Goal: Task Accomplishment & Management: Manage account settings

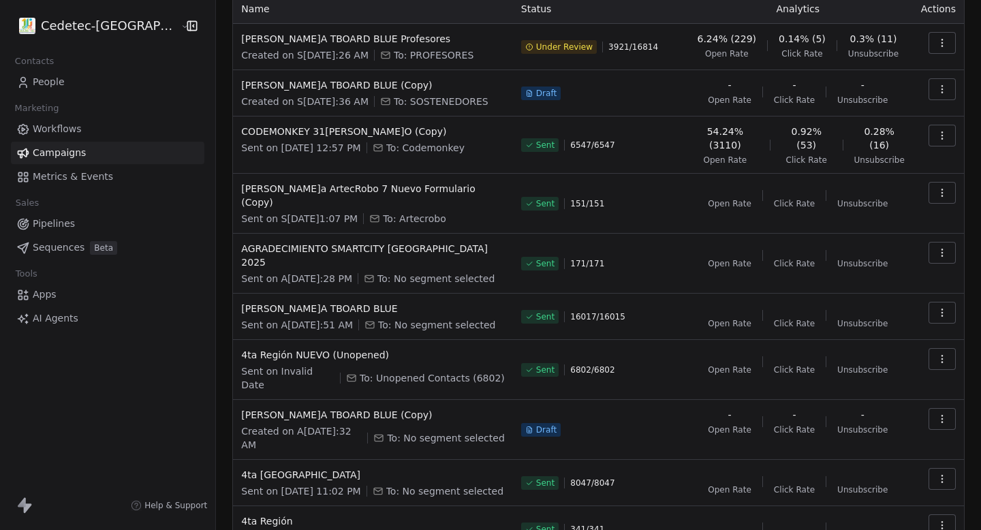
scroll to position [134, 0]
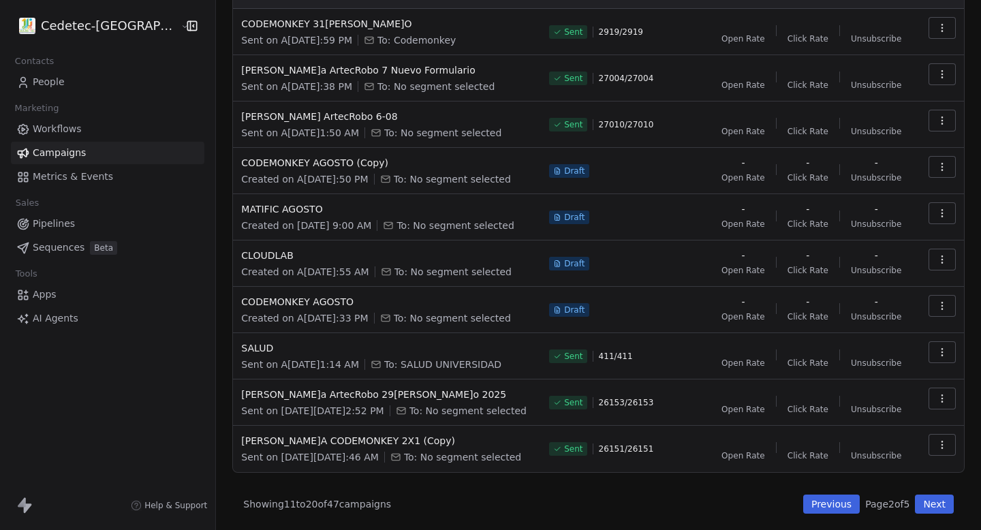
click at [941, 506] on button "Next" at bounding box center [934, 504] width 39 height 19
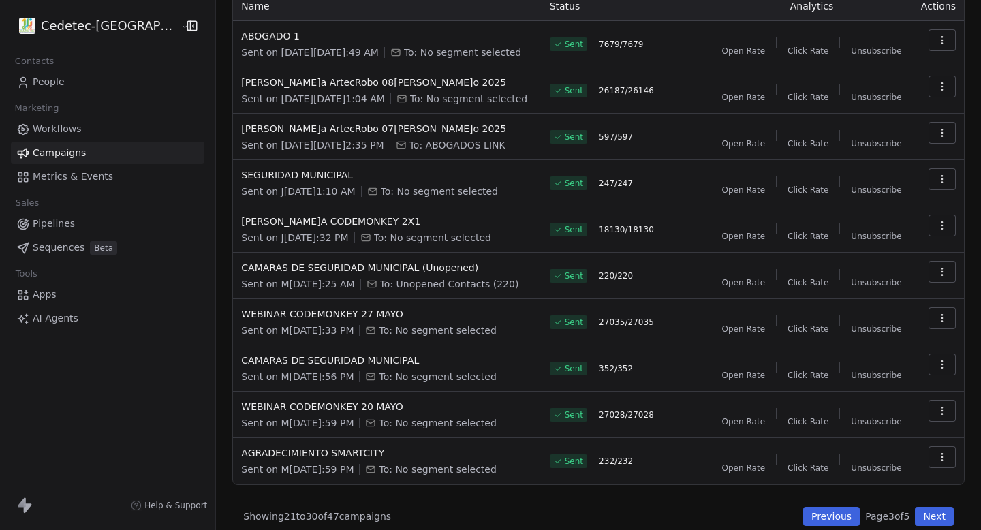
scroll to position [119, 0]
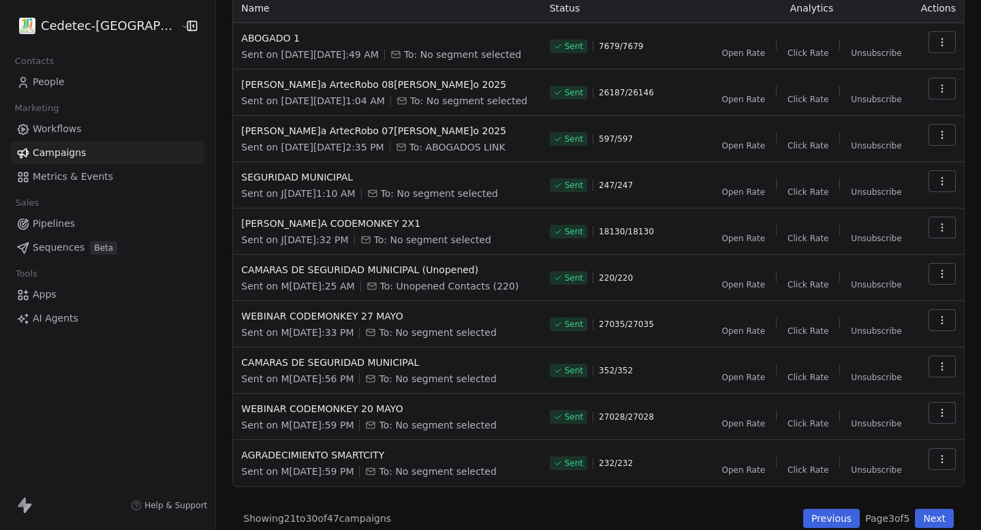
click at [844, 521] on button "Previous" at bounding box center [831, 518] width 57 height 19
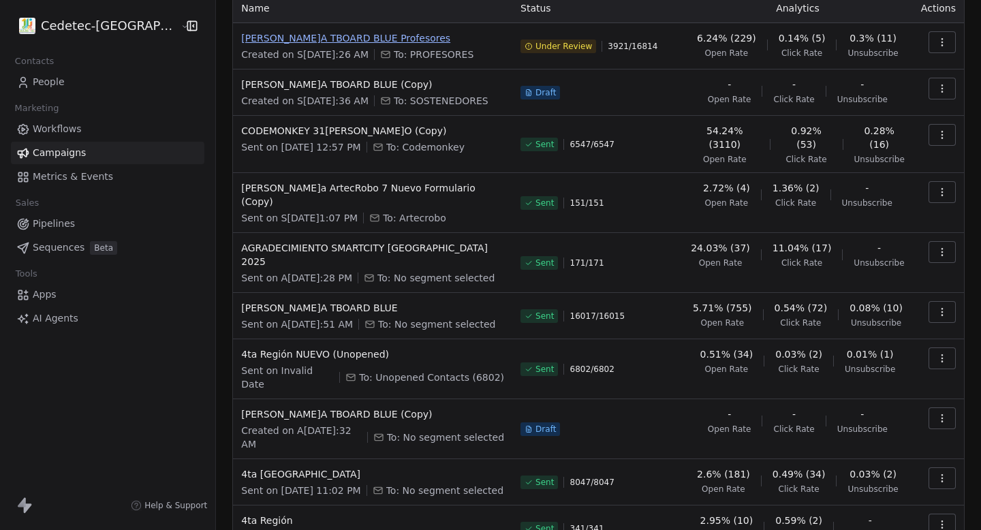
click at [330, 36] on span "[PERSON_NAME]A TBOARD BLUE Profesores" at bounding box center [372, 38] width 263 height 14
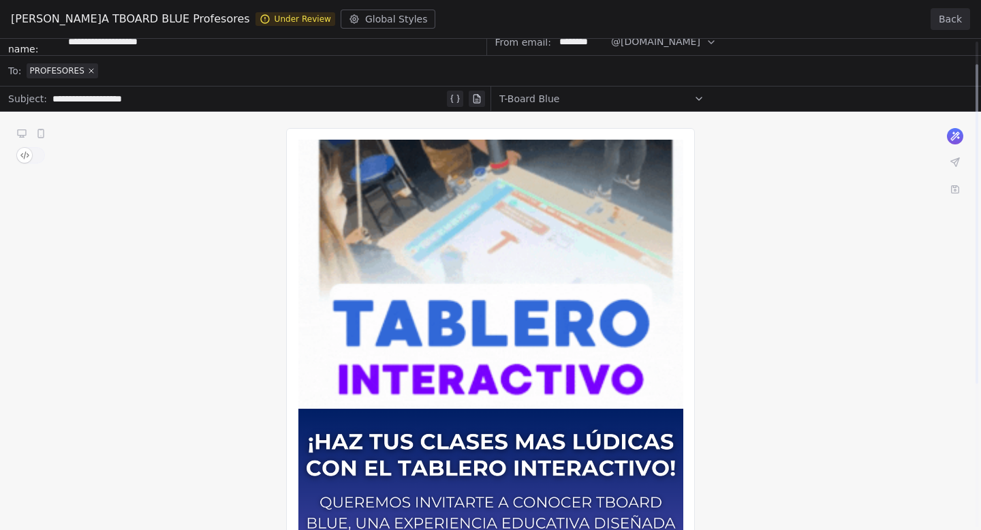
scroll to position [0, 0]
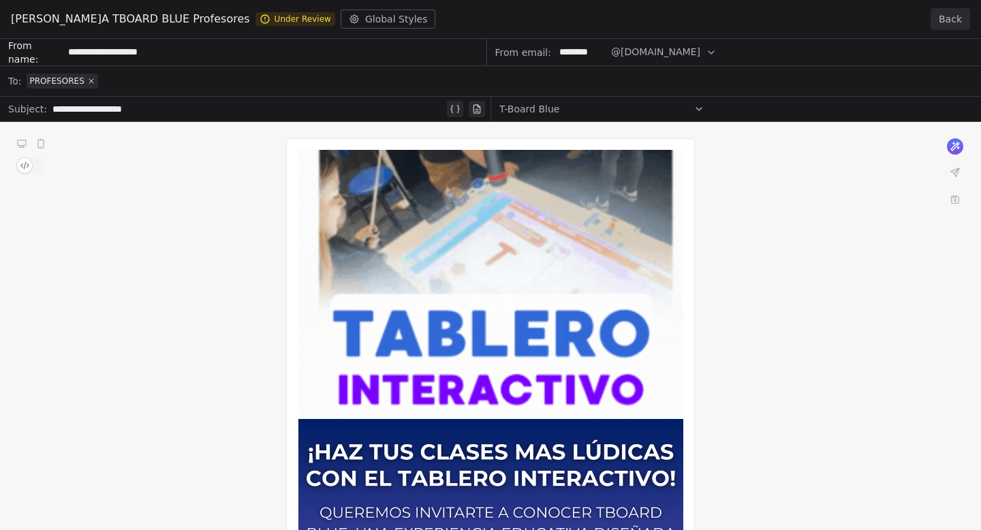
click at [945, 10] on button "Back" at bounding box center [951, 19] width 40 height 22
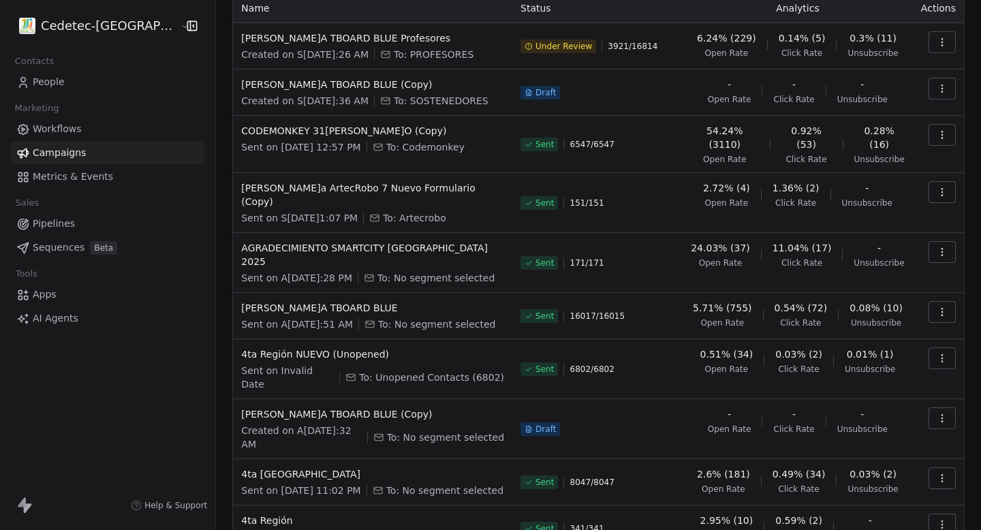
click at [74, 86] on link "People" at bounding box center [108, 82] width 194 height 22
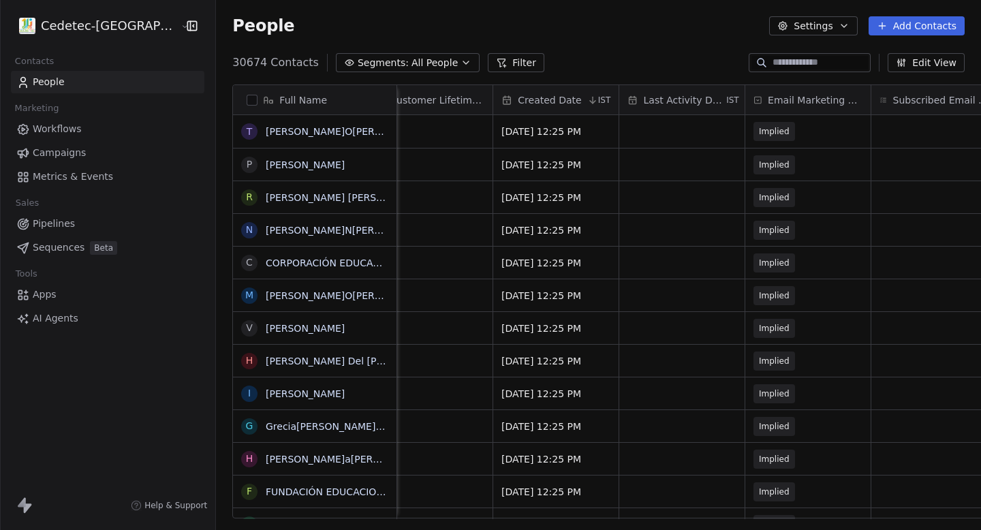
scroll to position [0, 1199]
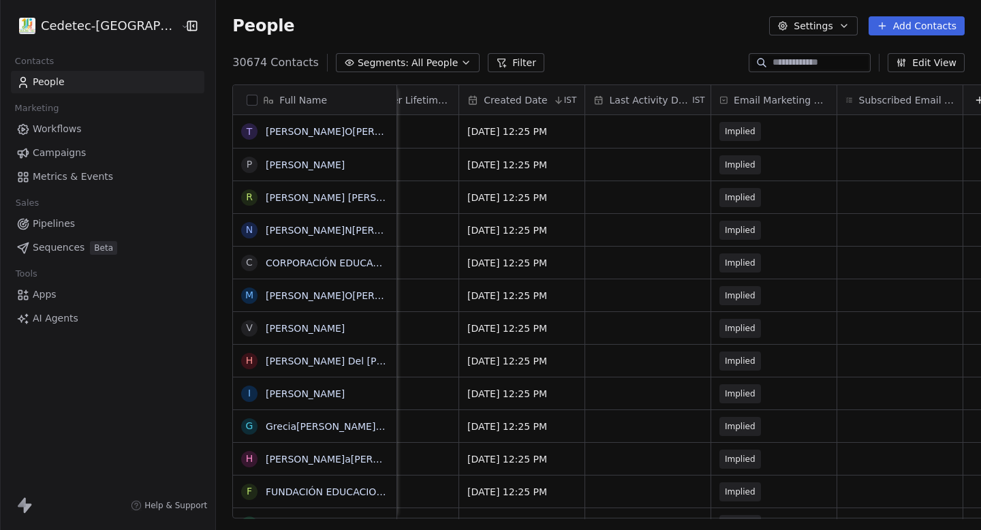
click at [95, 22] on html "Cedetec-[GEOGRAPHIC_DATA] Contacts People Marketing Workflows Campaigns Metrics…" at bounding box center [490, 265] width 981 height 530
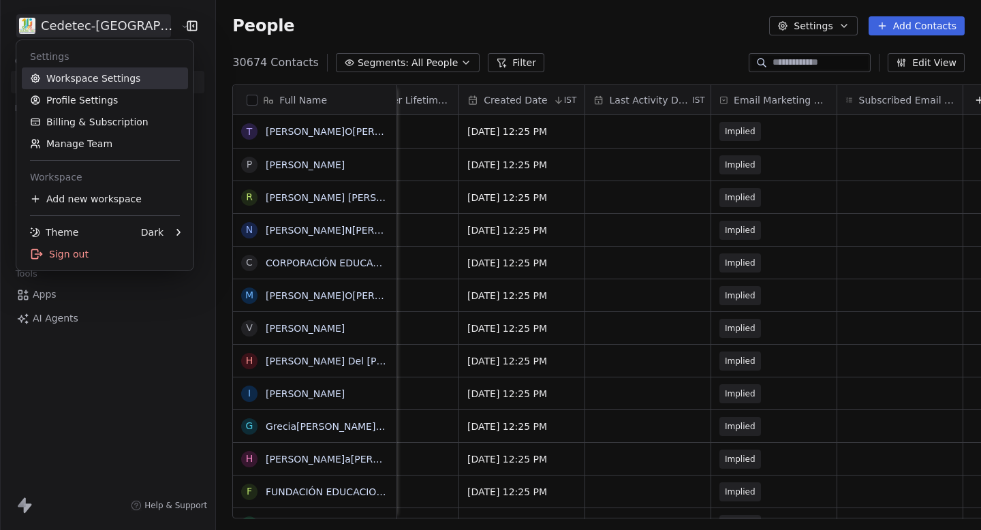
click at [92, 74] on link "Workspace Settings" at bounding box center [105, 78] width 166 height 22
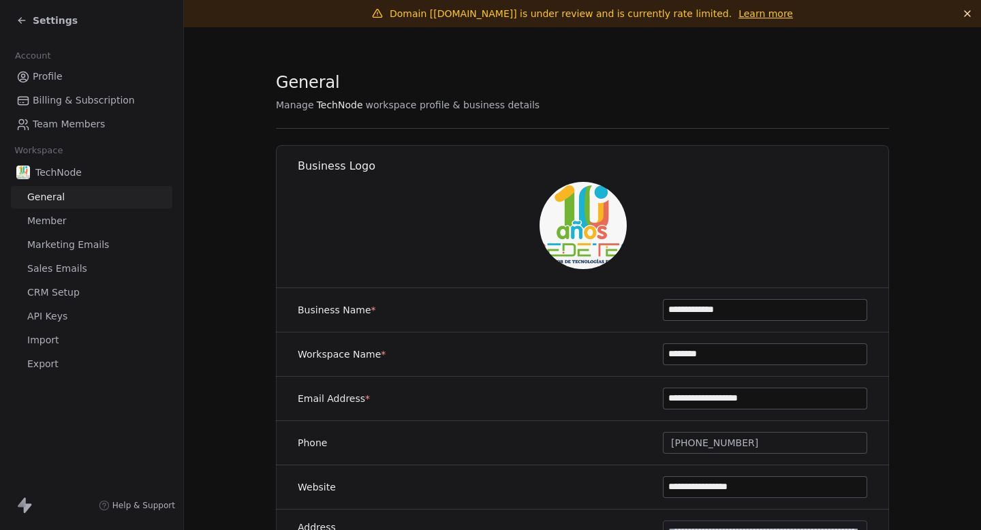
click at [55, 339] on span "Import" at bounding box center [42, 340] width 31 height 14
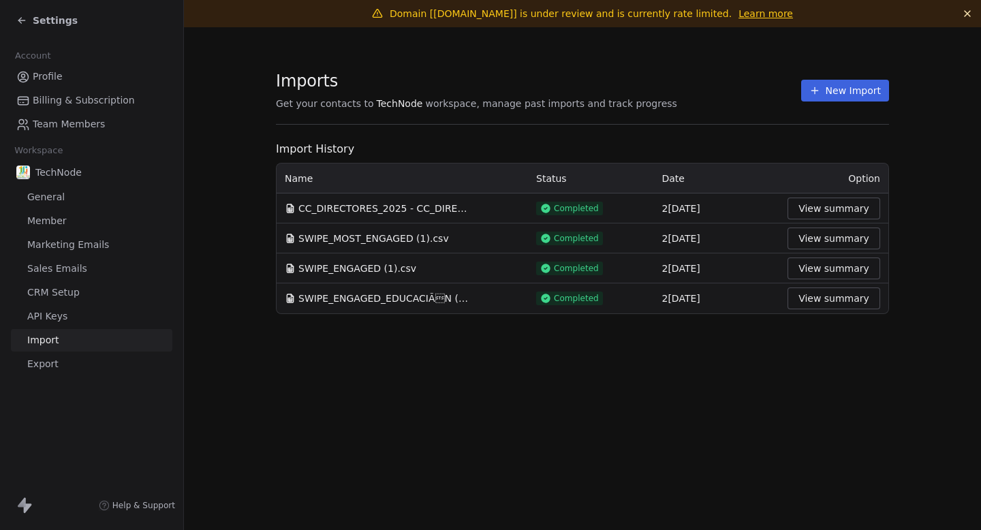
click at [846, 213] on button "View summary" at bounding box center [834, 209] width 93 height 22
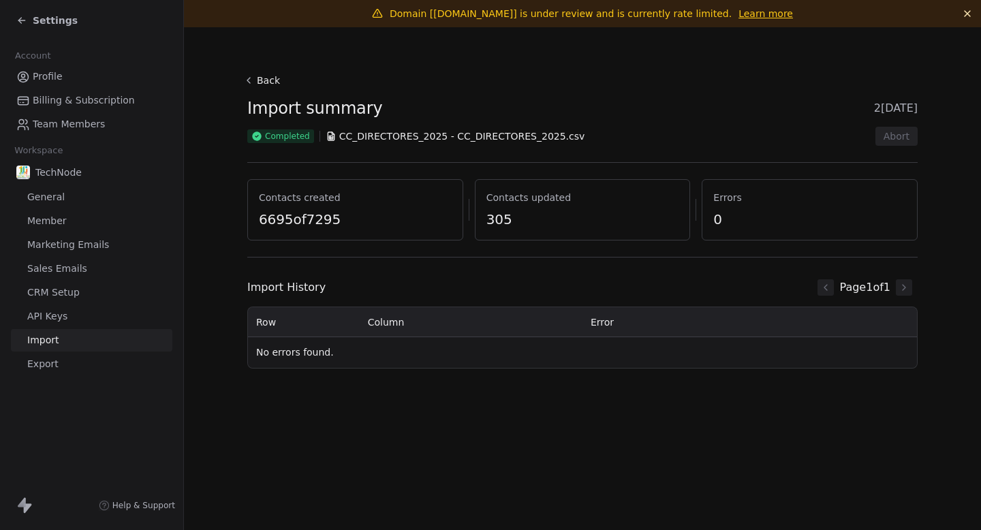
click at [569, 185] on div "Contacts updated 305" at bounding box center [583, 209] width 216 height 61
click at [25, 20] on icon at bounding box center [21, 20] width 11 height 11
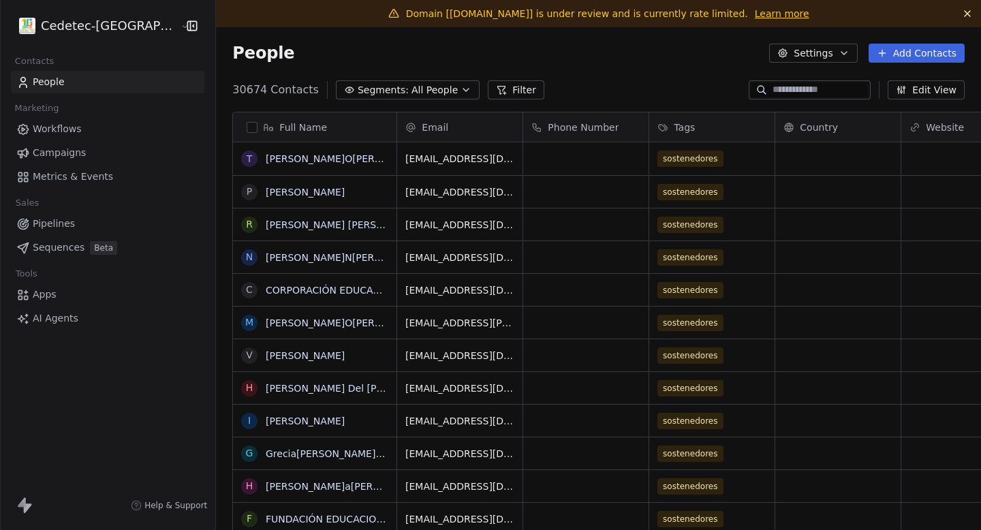
scroll to position [467, 797]
click at [46, 25] on html "Cedetec-[GEOGRAPHIC_DATA] Contacts People Marketing Workflows Campaigns Metrics…" at bounding box center [490, 265] width 981 height 530
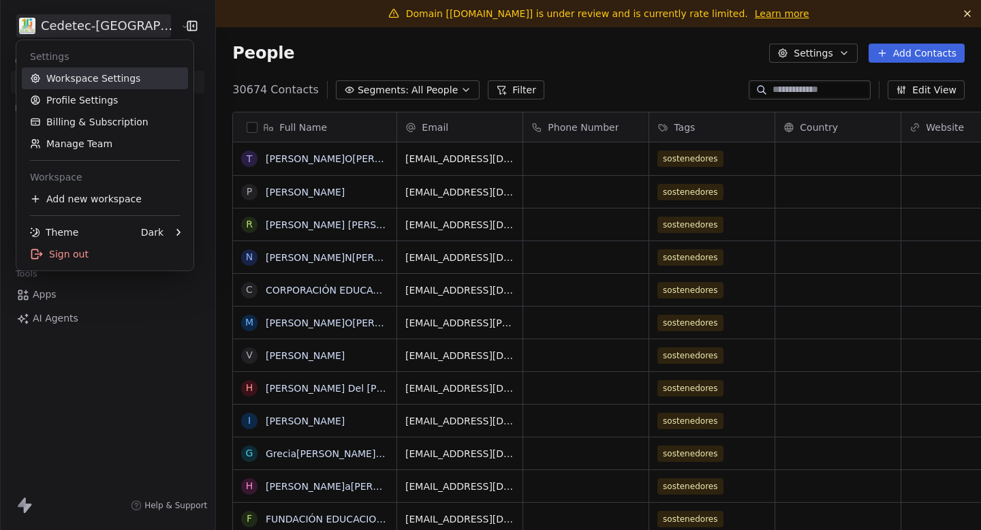
click at [74, 82] on link "Workspace Settings" at bounding box center [105, 78] width 166 height 22
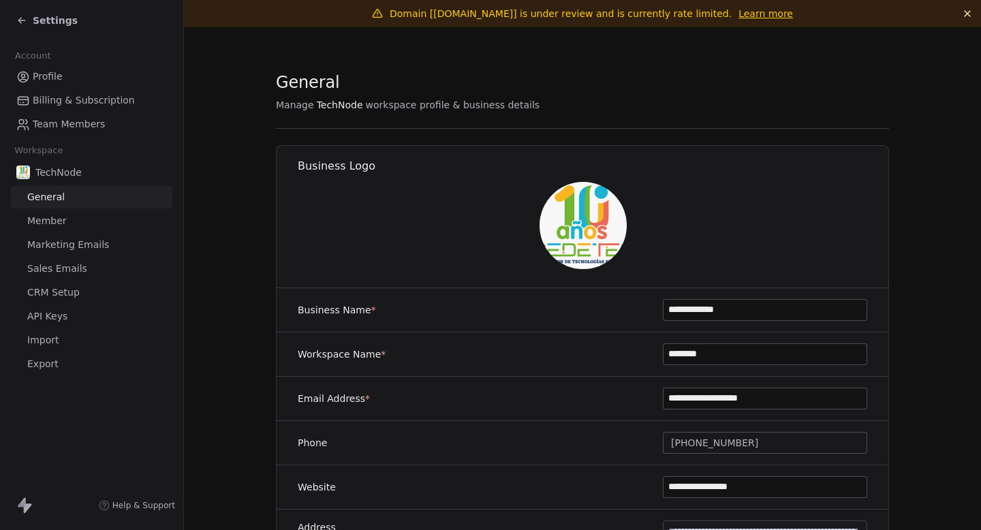
click at [62, 336] on link "Import" at bounding box center [92, 340] width 162 height 22
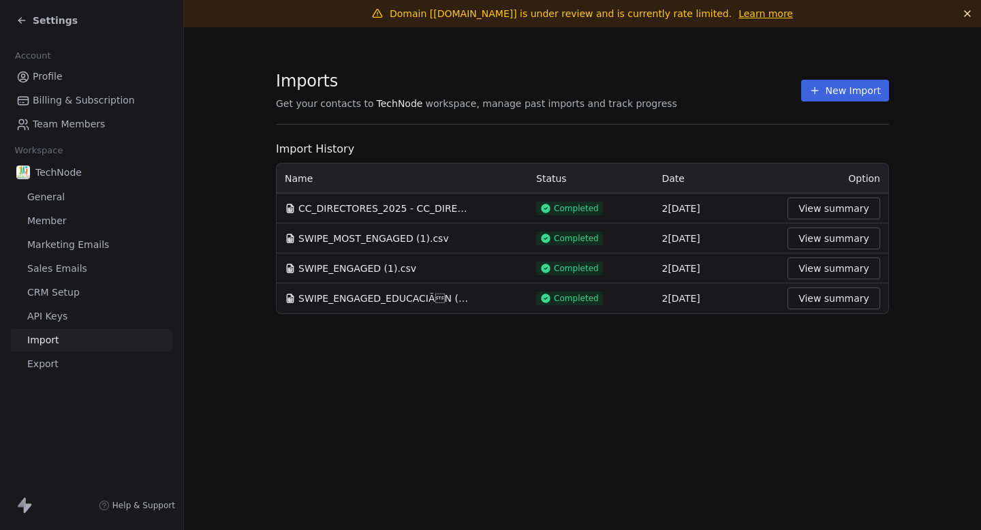
click at [801, 244] on button "View summary" at bounding box center [834, 239] width 93 height 22
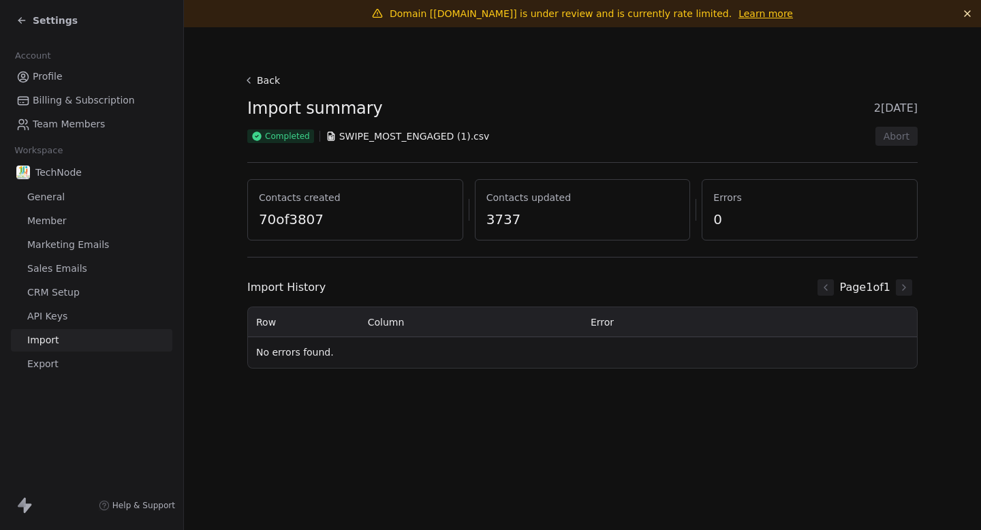
click at [258, 76] on button "Back" at bounding box center [264, 80] width 44 height 25
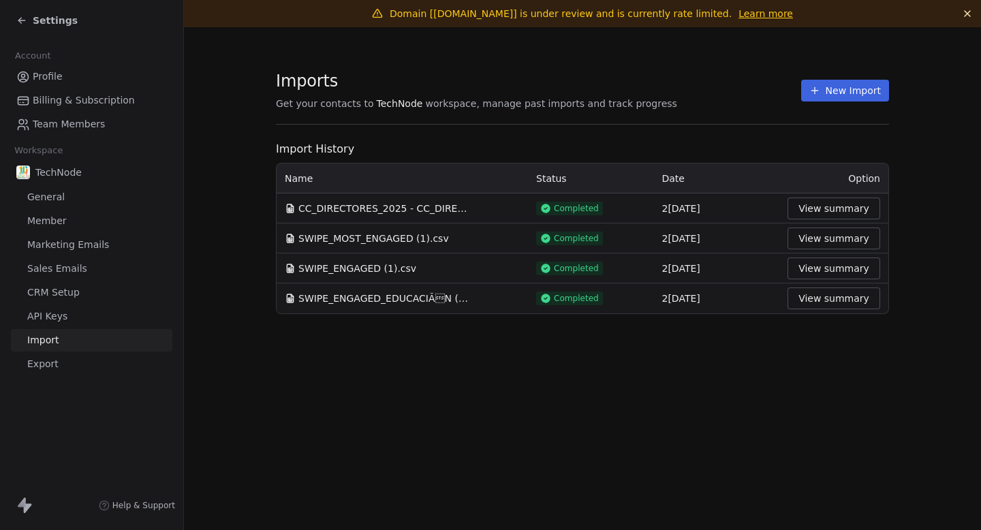
click at [858, 268] on button "View summary" at bounding box center [834, 269] width 93 height 22
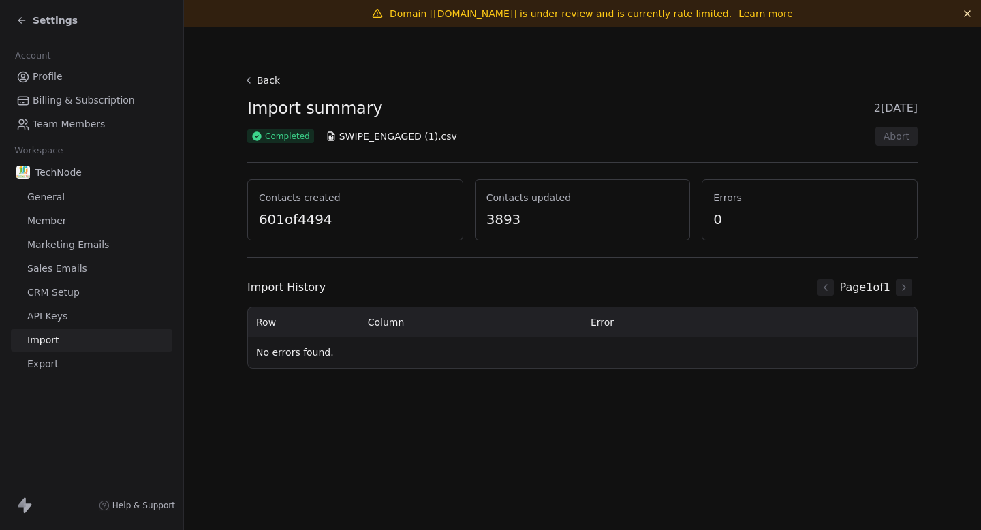
click at [256, 73] on button "Back" at bounding box center [264, 80] width 44 height 25
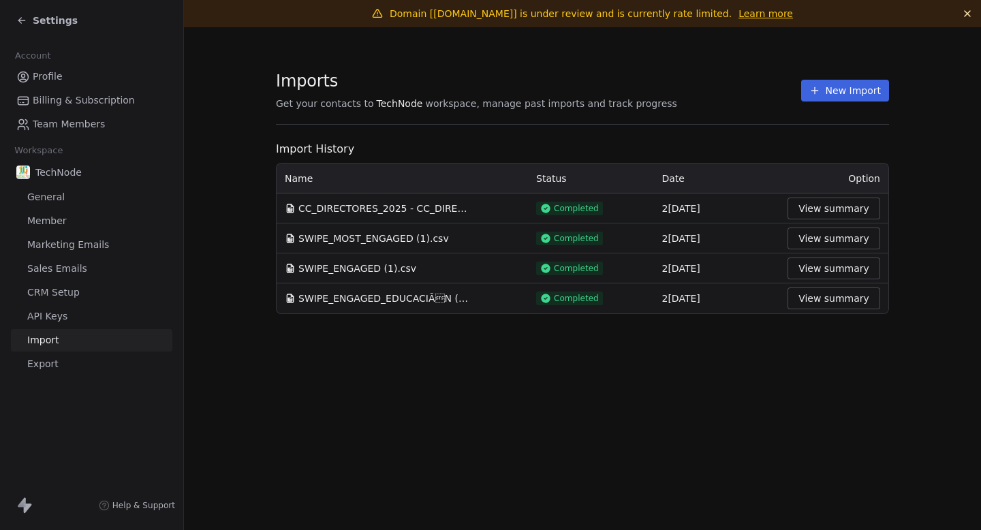
click at [846, 301] on button "View summary" at bounding box center [834, 299] width 93 height 22
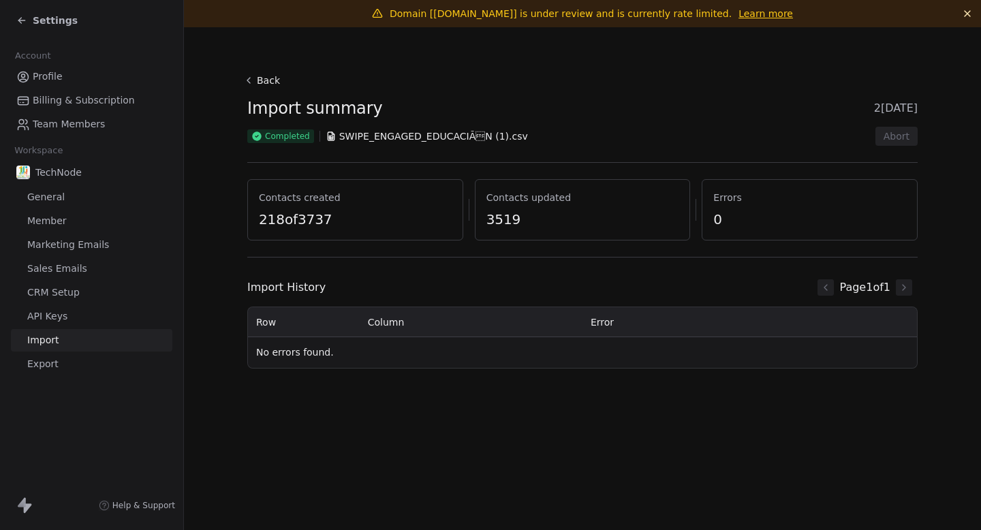
click at [253, 71] on button "Back" at bounding box center [264, 80] width 44 height 25
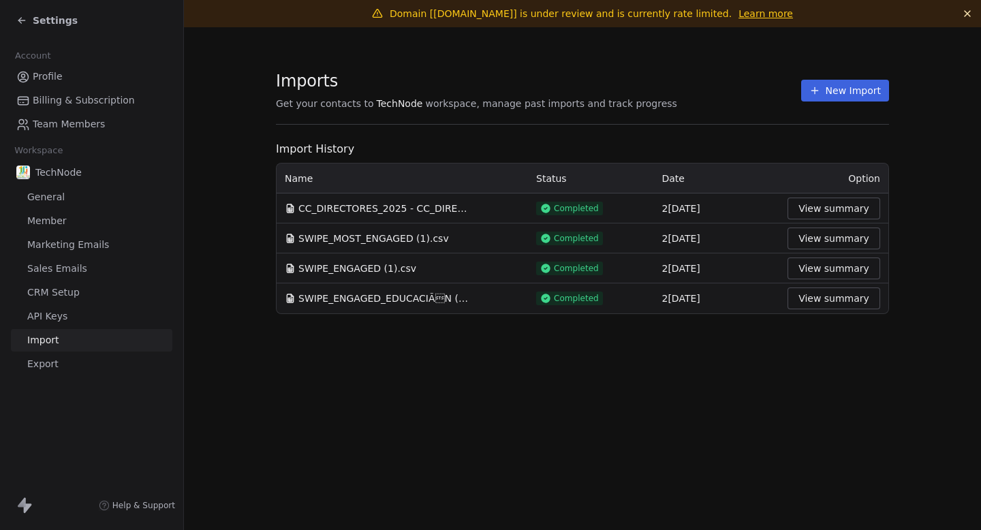
click at [39, 22] on span "Settings" at bounding box center [55, 21] width 45 height 14
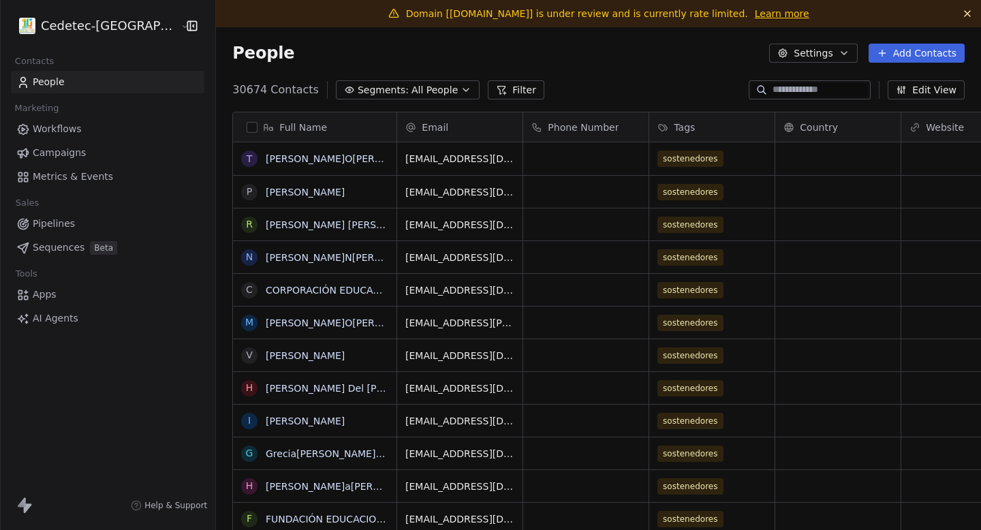
click at [70, 158] on span "Campaigns" at bounding box center [59, 153] width 53 height 14
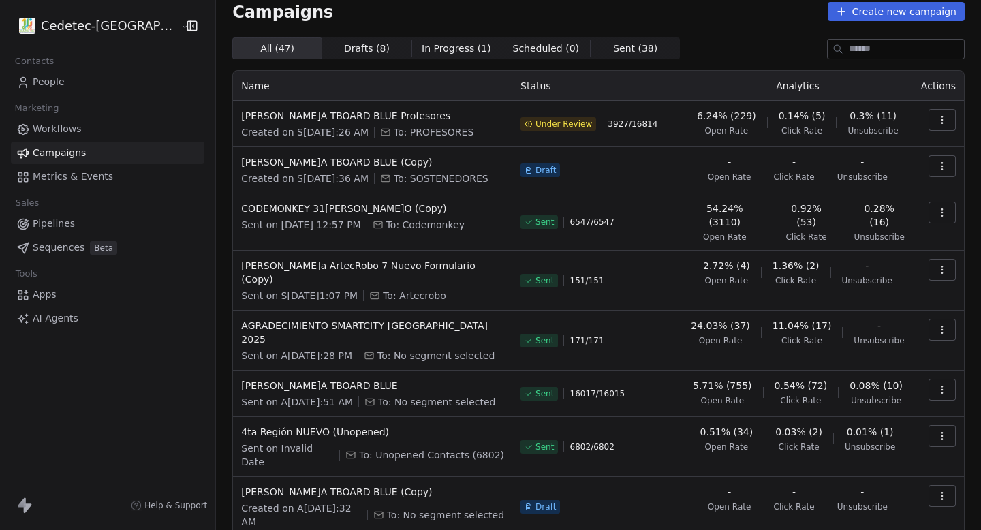
scroll to position [45, 0]
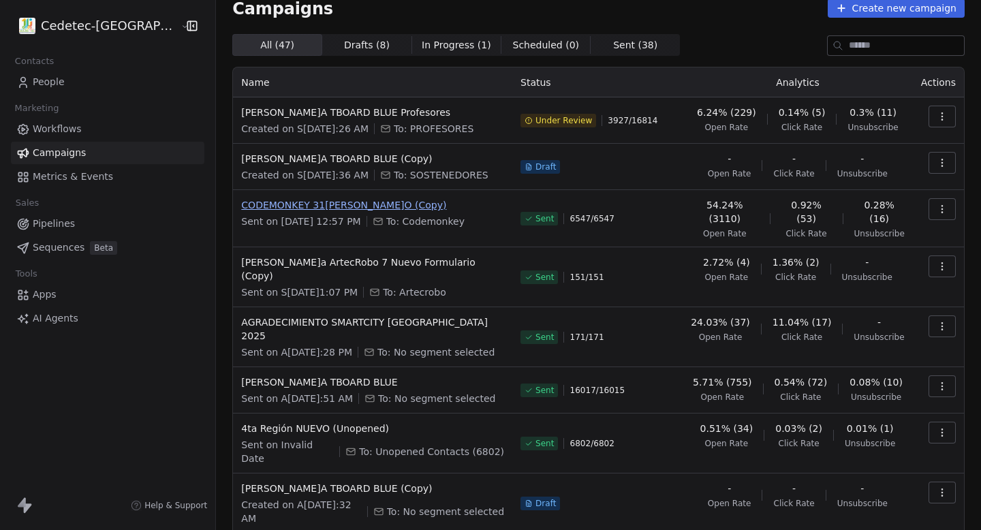
click at [302, 201] on span "CODEMONKEY 31[PERSON_NAME]O (Copy)" at bounding box center [372, 205] width 263 height 14
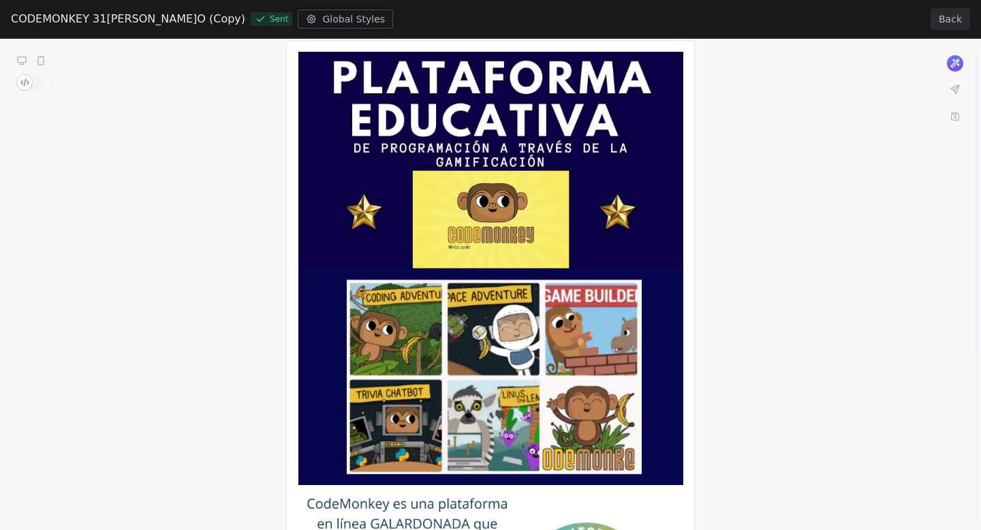
scroll to position [0, 0]
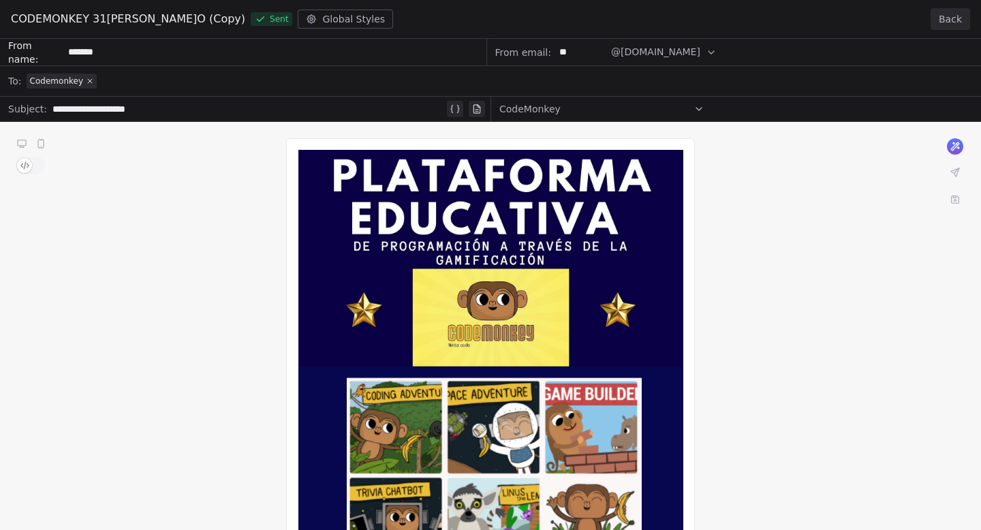
click at [953, 23] on button "Back" at bounding box center [951, 19] width 40 height 22
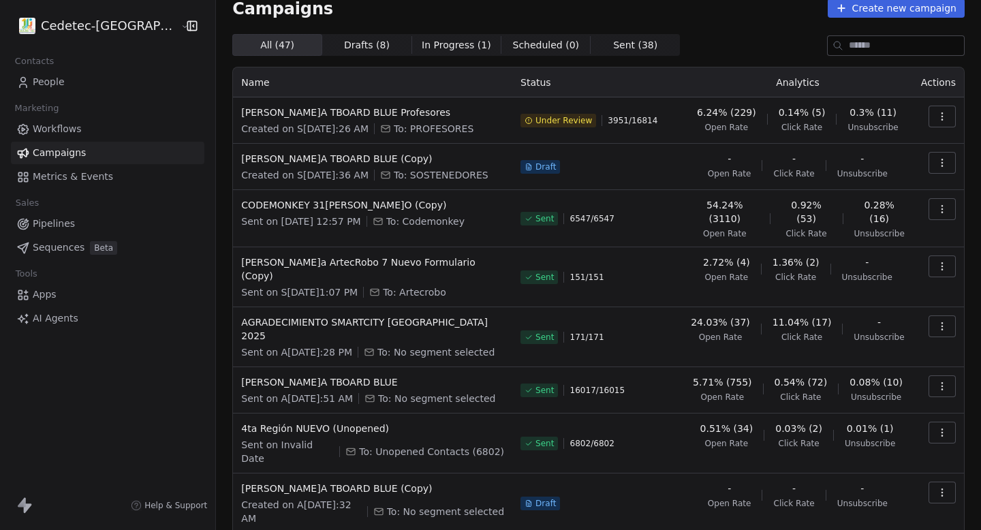
scroll to position [70, 0]
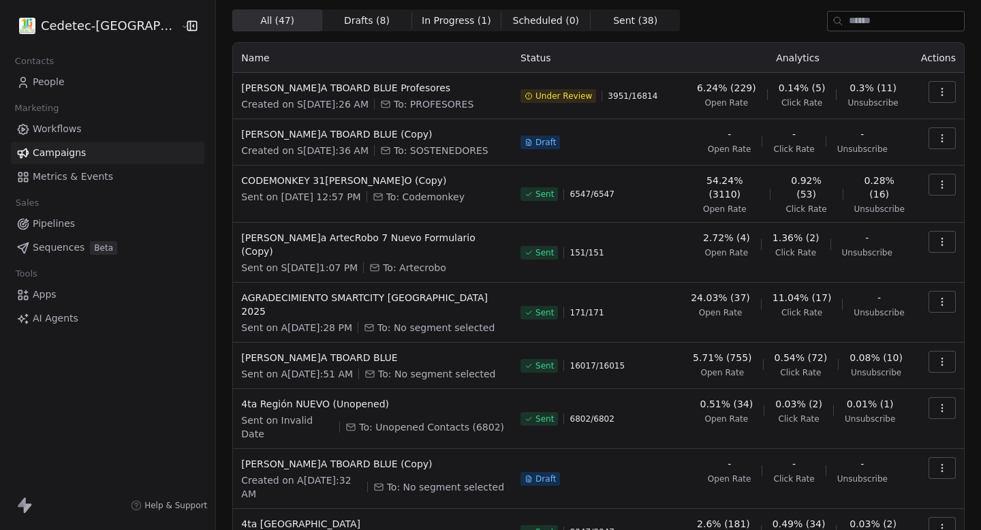
click at [337, 80] on td "[PERSON_NAME]A TBOARD BLUE Profesores Created on S[DATE]:26 AM To: PROFESORES" at bounding box center [372, 96] width 279 height 46
click at [327, 90] on span "[PERSON_NAME]A TBOARD BLUE Profesores" at bounding box center [372, 88] width 263 height 14
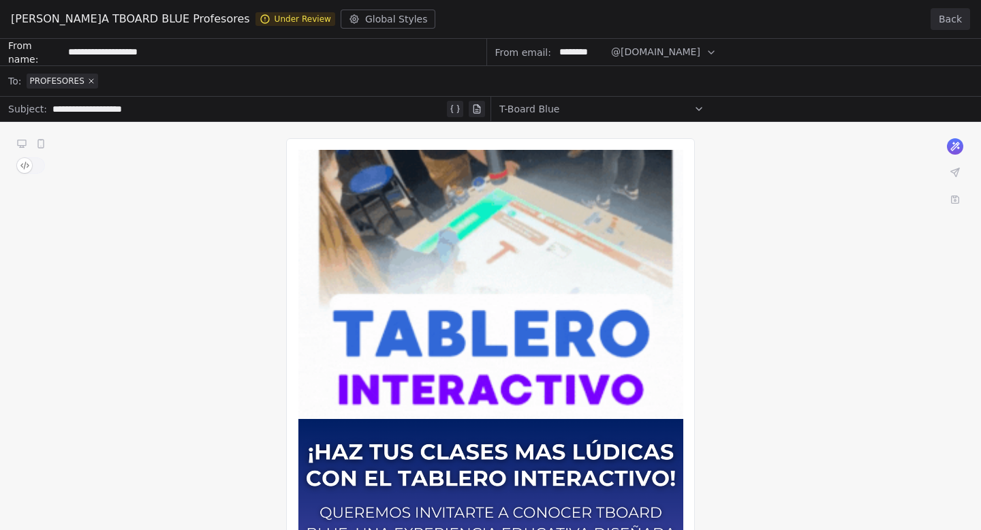
click at [952, 16] on button "Back" at bounding box center [951, 19] width 40 height 22
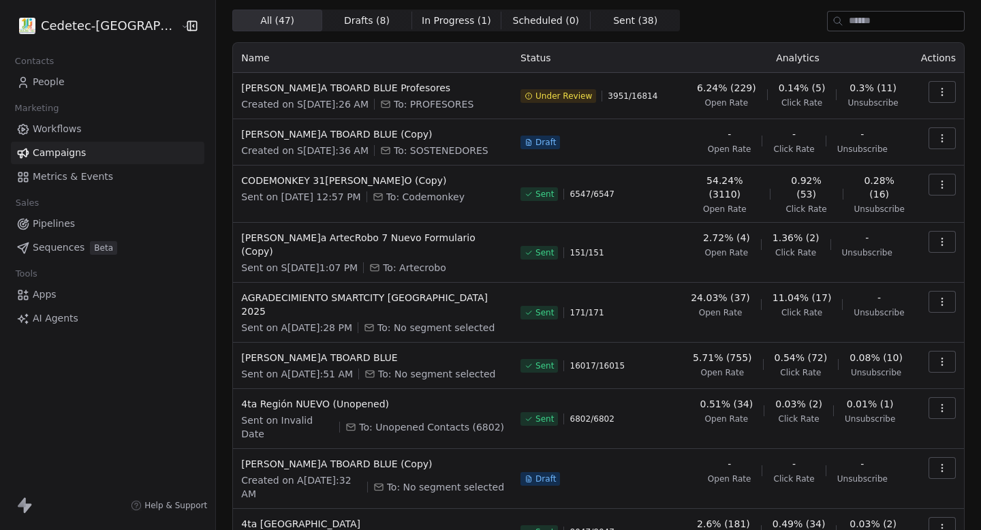
click at [953, 95] on button "button" at bounding box center [942, 92] width 27 height 22
click at [874, 120] on div "View" at bounding box center [881, 123] width 138 height 22
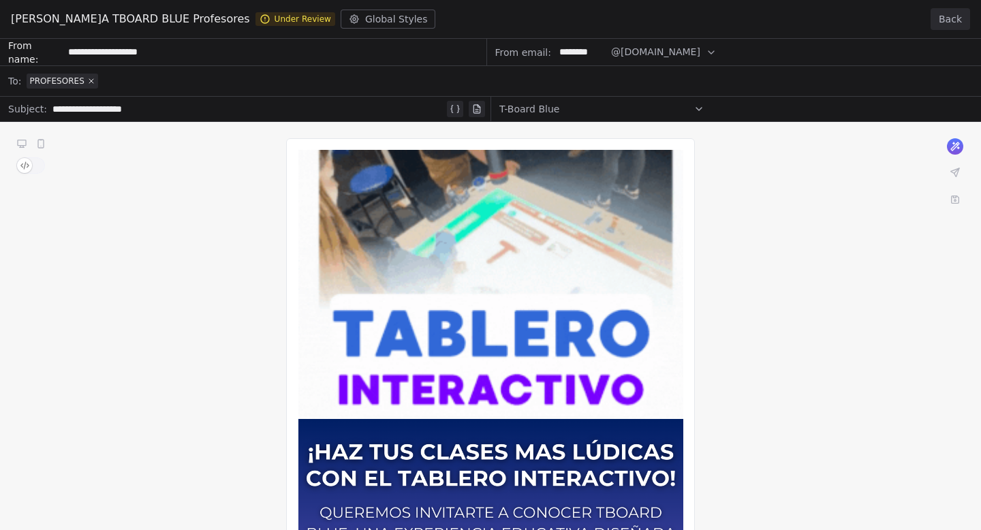
click at [949, 16] on button "Back" at bounding box center [951, 19] width 40 height 22
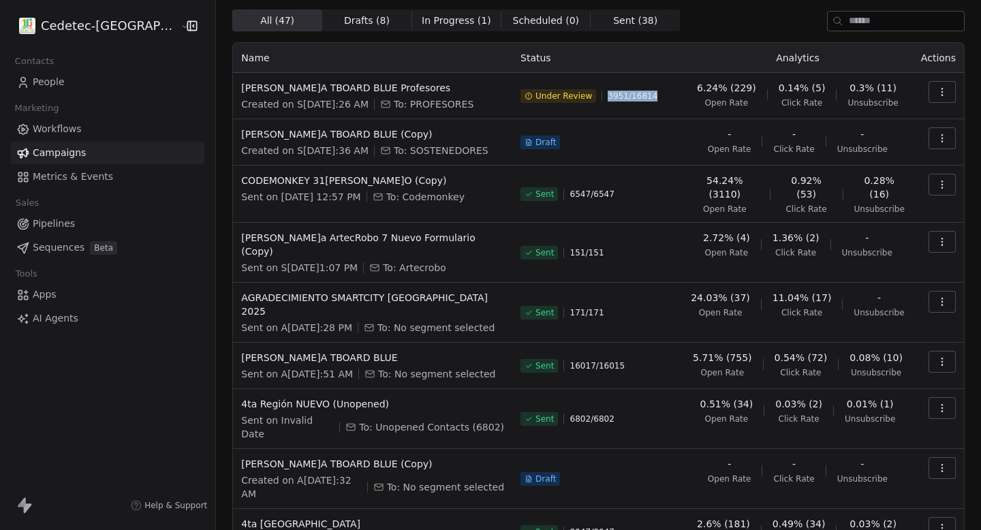
drag, startPoint x: 596, startPoint y: 97, endPoint x: 667, endPoint y: 97, distance: 71.6
click at [667, 97] on div "Under Review 3951 / 16814" at bounding box center [598, 96] width 154 height 30
click at [668, 97] on div "Under Review 3951 / 16814" at bounding box center [598, 96] width 154 height 30
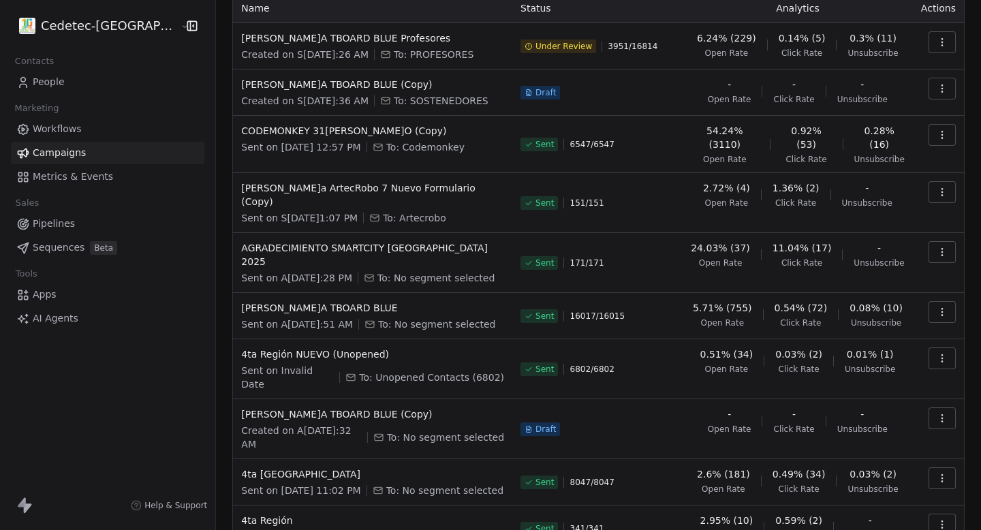
scroll to position [134, 0]
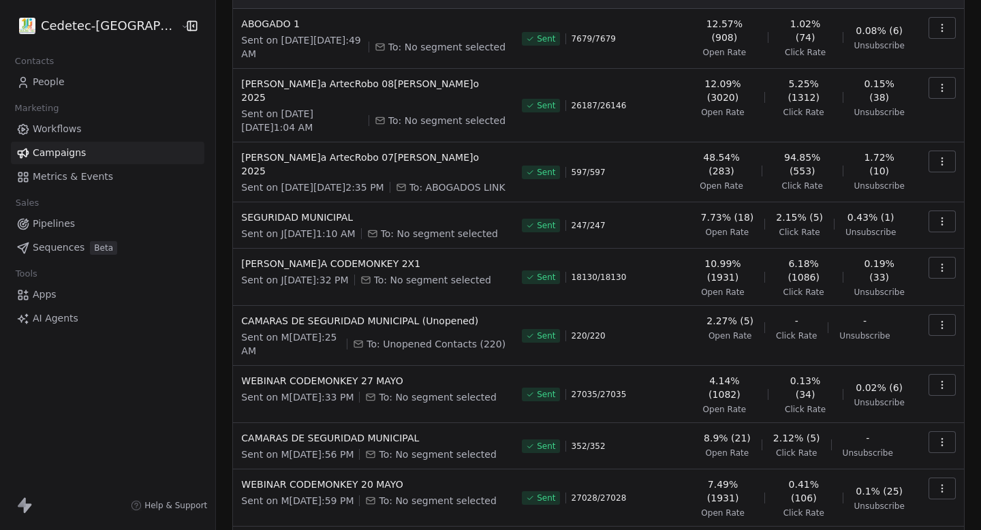
scroll to position [180, 0]
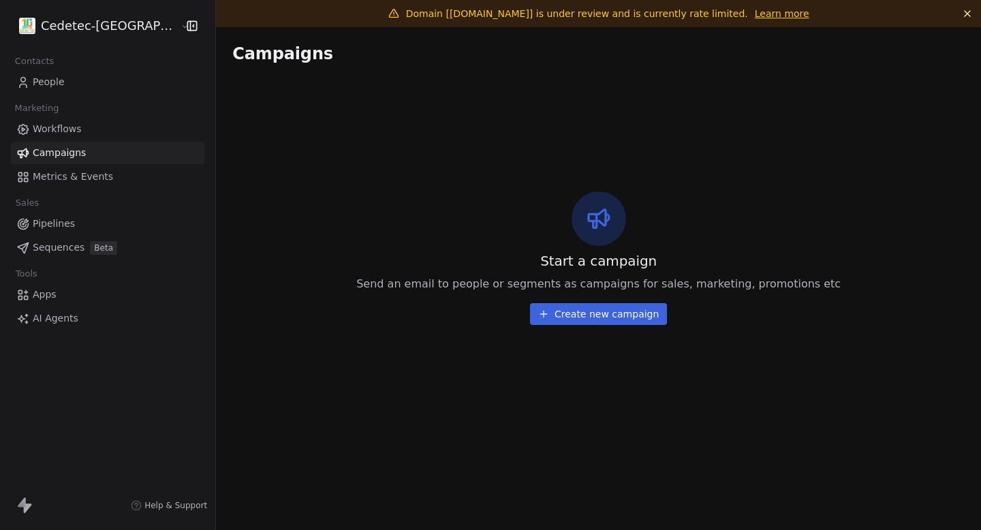
scroll to position [0, 0]
click at [81, 74] on link "People" at bounding box center [108, 82] width 194 height 22
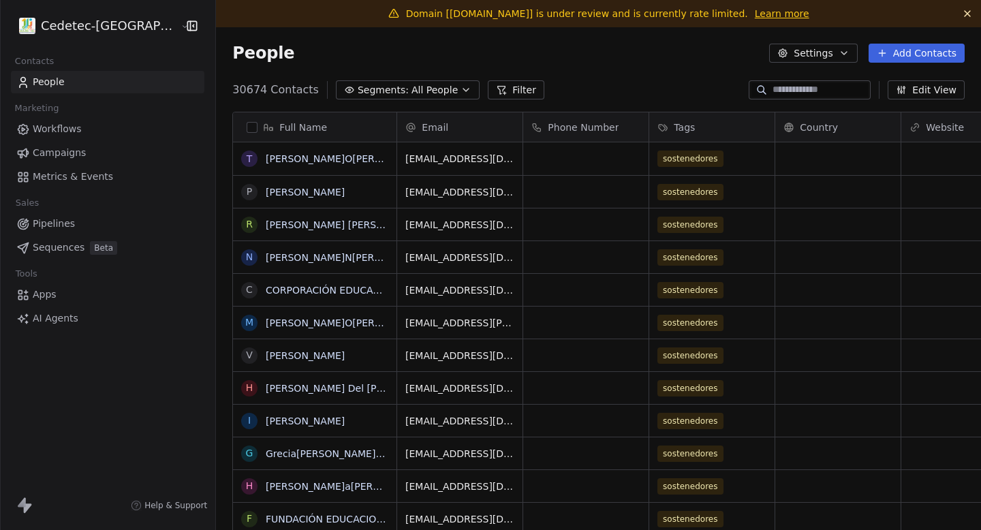
scroll to position [467, 797]
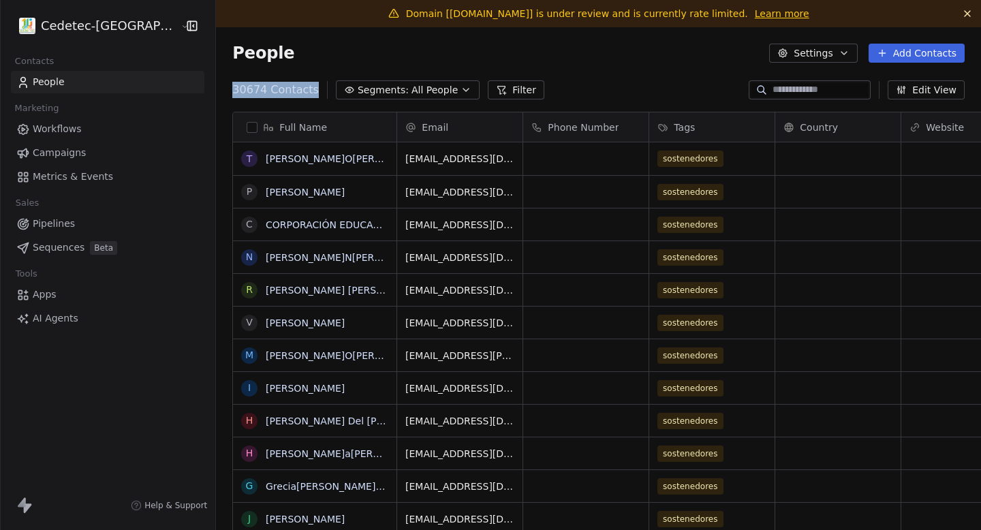
drag, startPoint x: 202, startPoint y: 89, endPoint x: 312, endPoint y: 89, distance: 110.4
click at [312, 89] on div "30674 Contacts Segments: All People Filter" at bounding box center [388, 89] width 312 height 19
click at [115, 161] on link "Campaigns" at bounding box center [108, 153] width 194 height 22
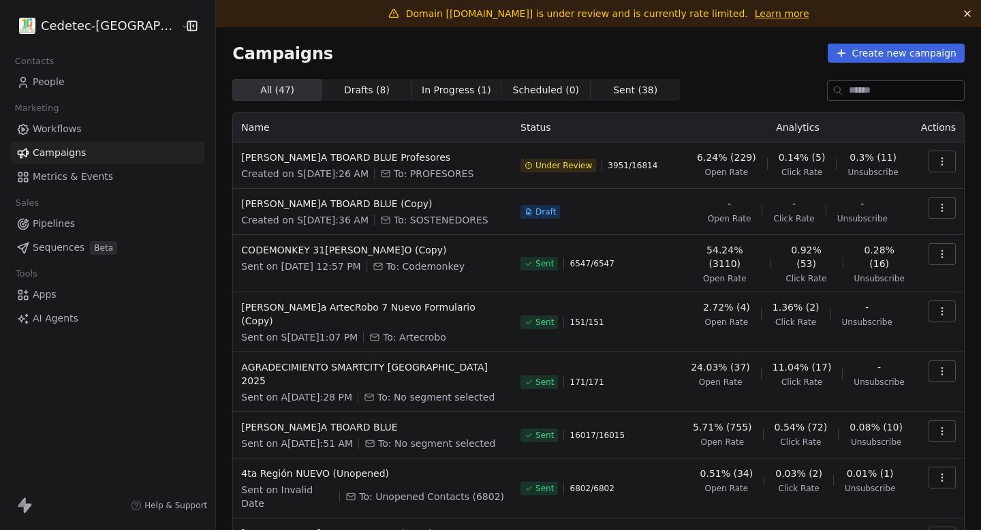
scroll to position [134, 0]
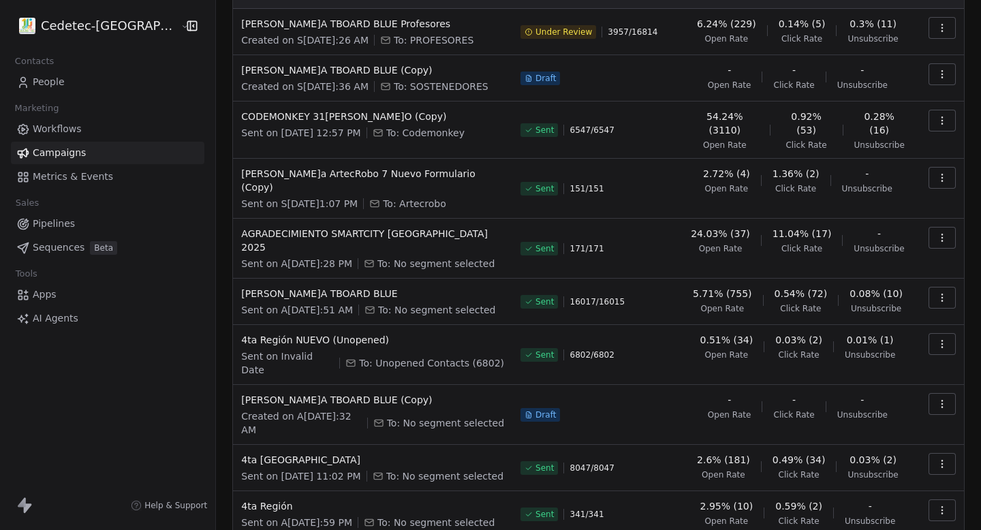
click at [88, 29] on html "Cedetec-[GEOGRAPHIC_DATA] Contacts People Marketing Workflows Campaigns Metrics…" at bounding box center [490, 265] width 981 height 530
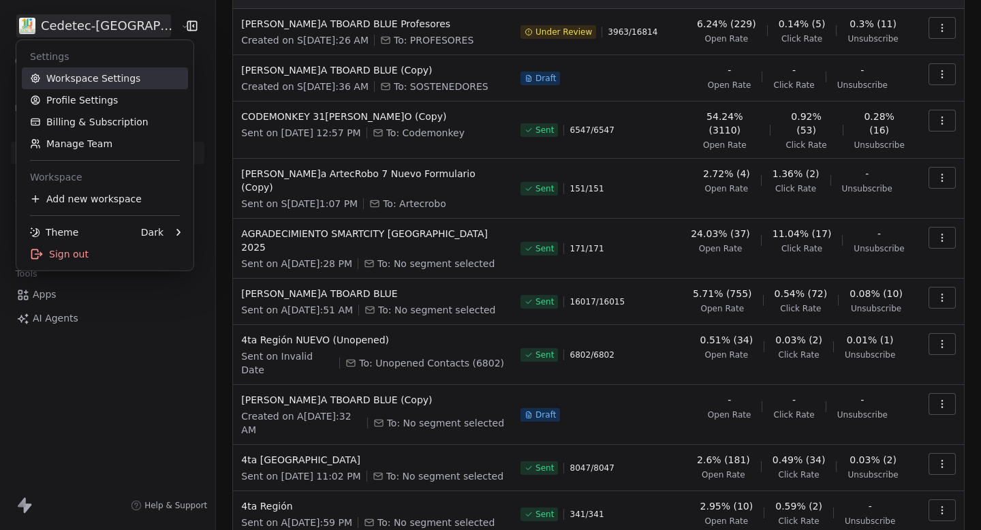
click at [92, 86] on link "Workspace Settings" at bounding box center [105, 78] width 166 height 22
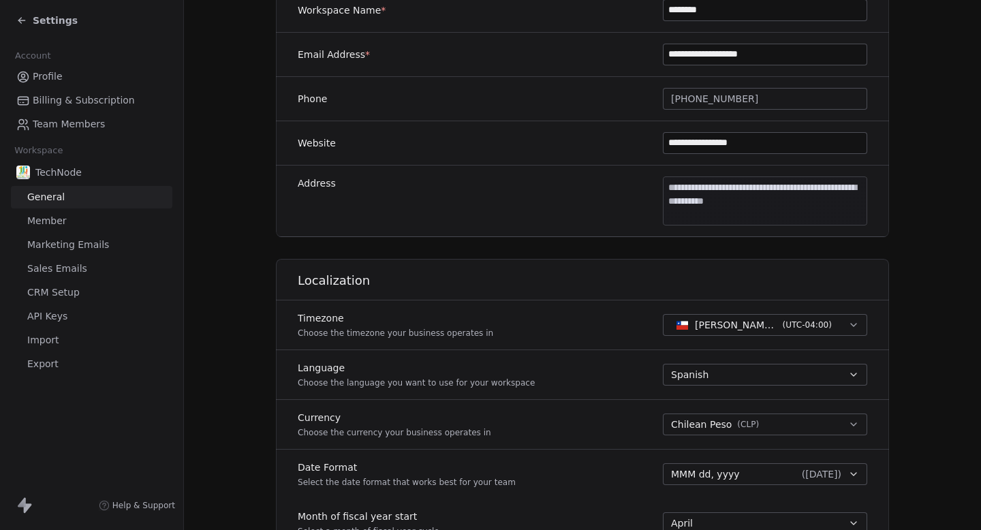
scroll to position [324, 0]
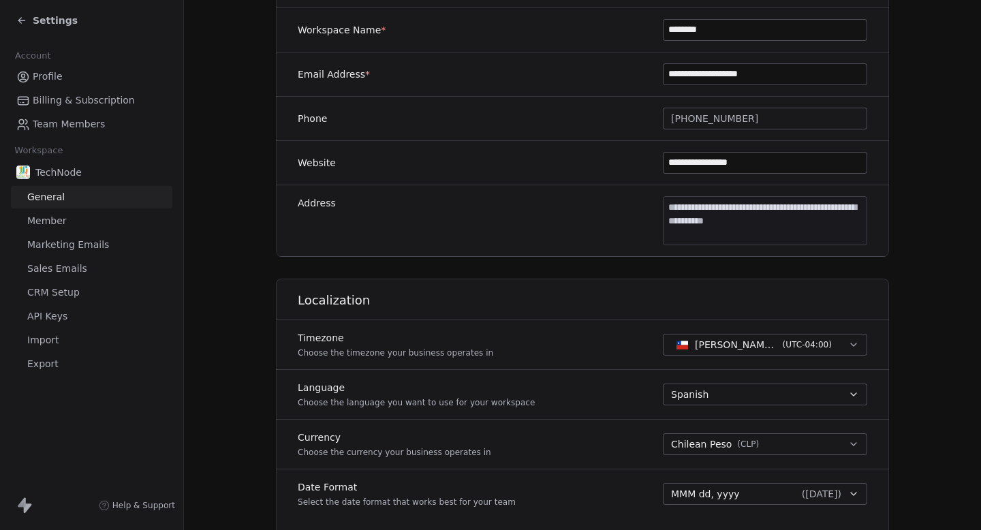
click at [764, 167] on input "**********" at bounding box center [765, 163] width 203 height 20
click at [763, 167] on input "**********" at bounding box center [765, 163] width 203 height 20
click at [929, 73] on section "**********" at bounding box center [582, 341] width 797 height 1276
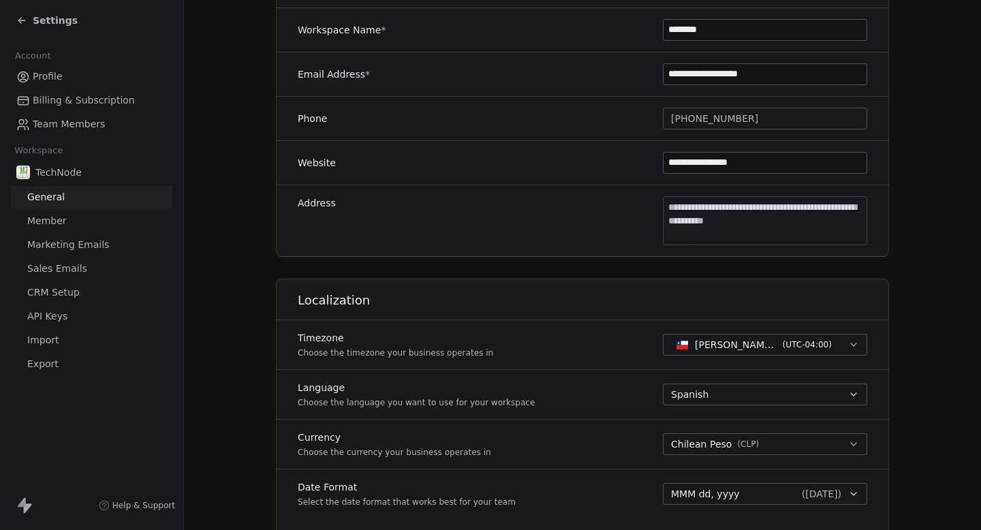
click at [62, 14] on span "Settings" at bounding box center [55, 21] width 45 height 14
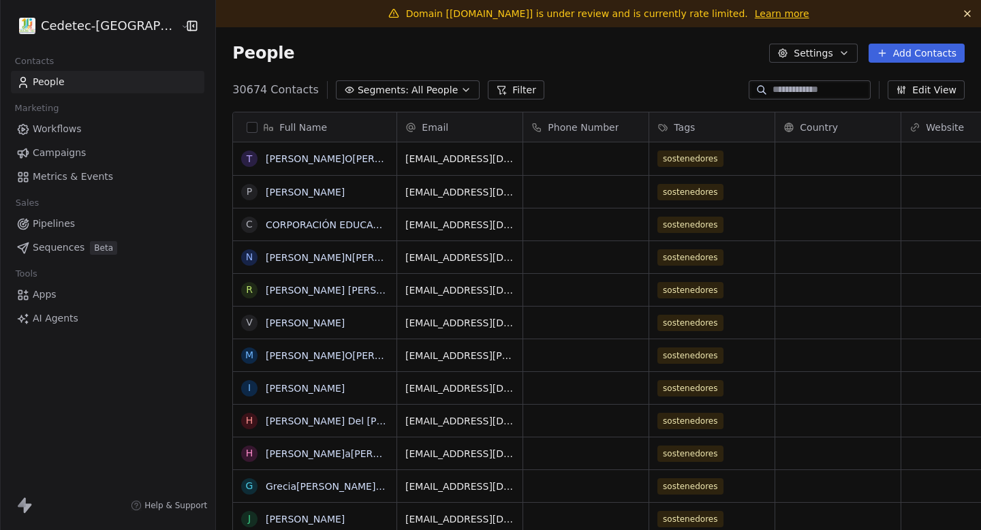
scroll to position [467, 797]
click at [40, 162] on link "Campaigns" at bounding box center [108, 153] width 194 height 22
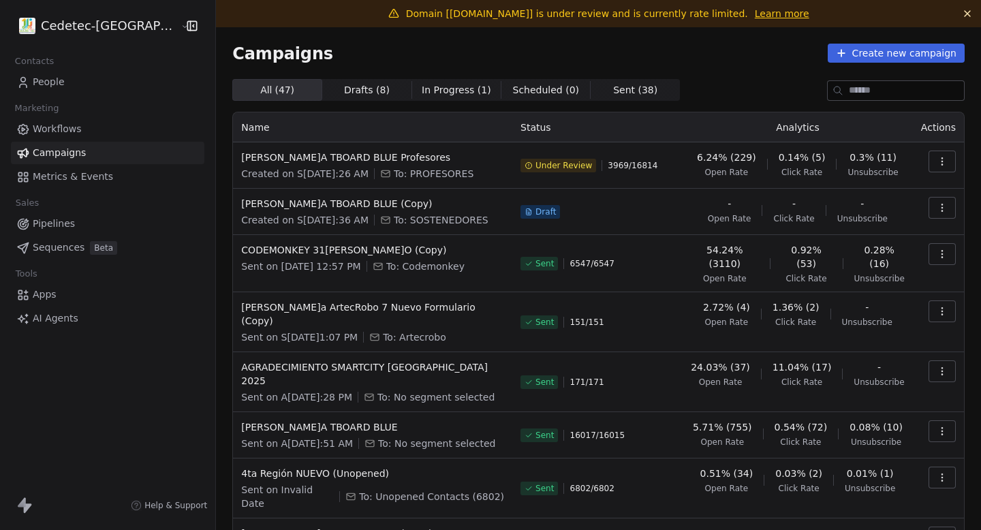
scroll to position [134, 0]
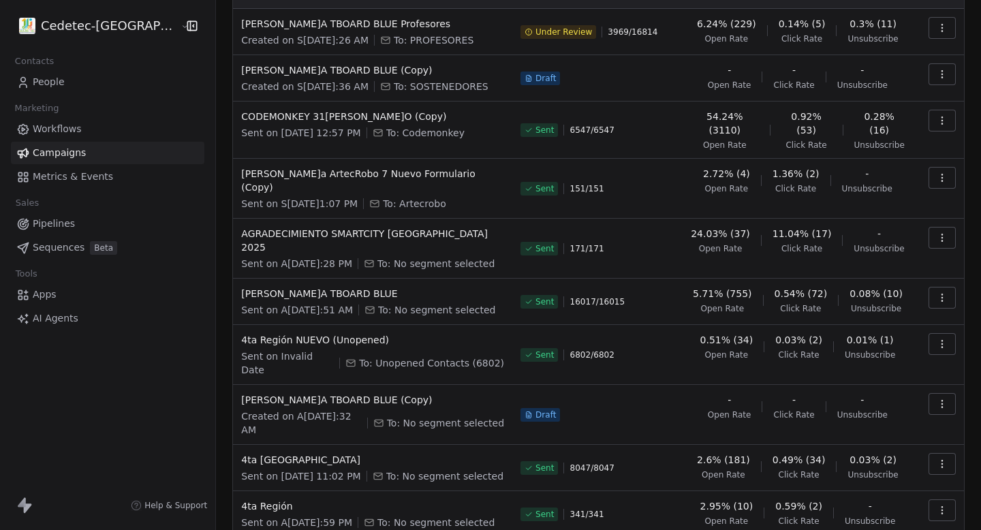
click at [87, 19] on html "Cedetec-[GEOGRAPHIC_DATA] Contacts People Marketing Workflows Campaigns Metrics…" at bounding box center [490, 265] width 981 height 530
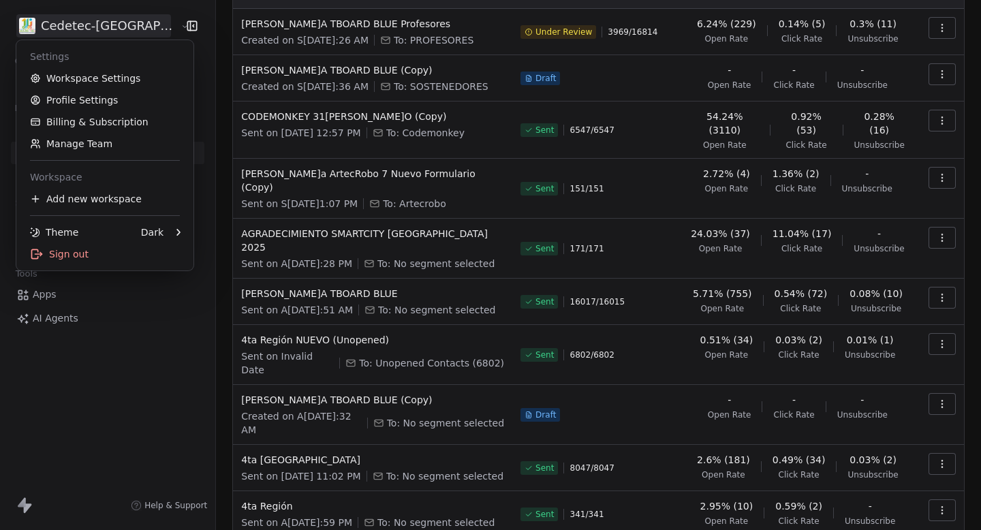
click at [79, 87] on link "Workspace Settings" at bounding box center [105, 78] width 166 height 22
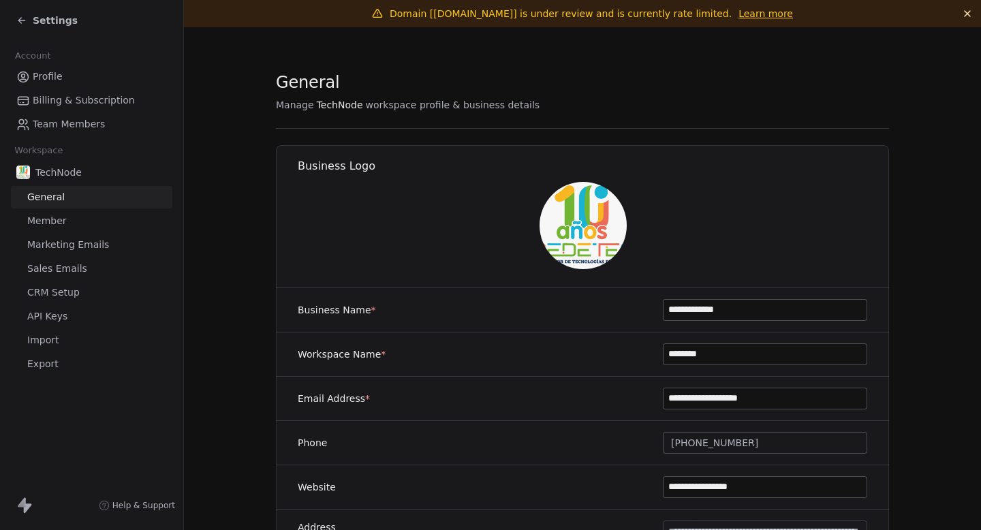
click at [89, 250] on span "Marketing Emails" at bounding box center [68, 245] width 82 height 14
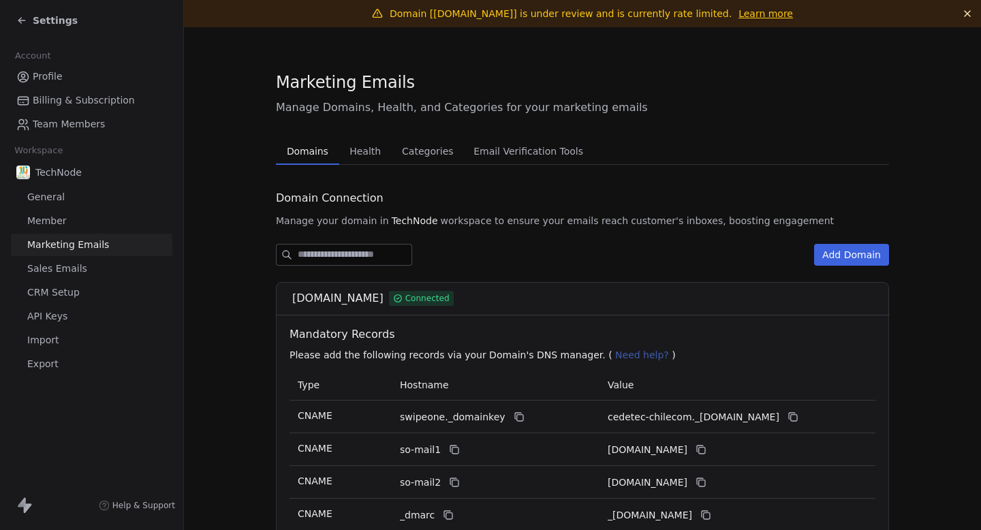
click at [363, 163] on button "Health Health" at bounding box center [365, 151] width 52 height 27
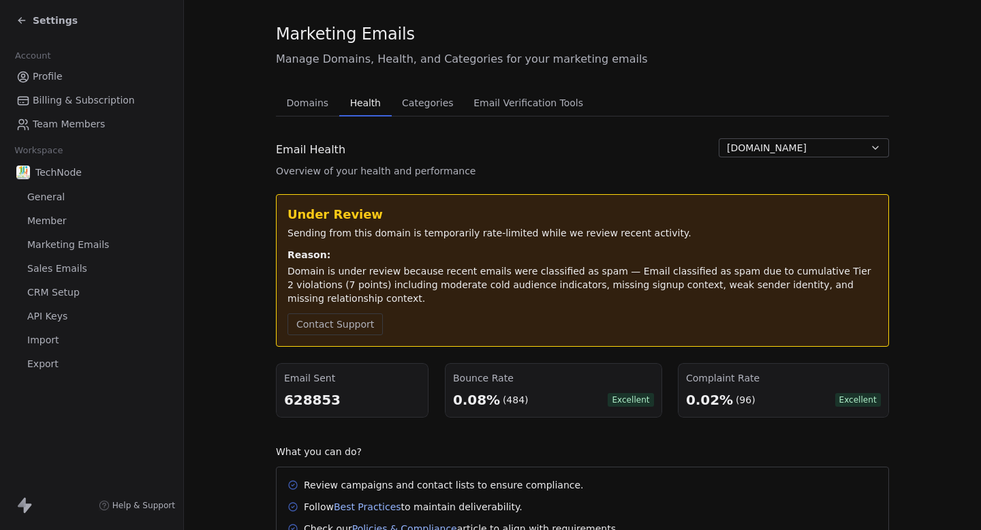
scroll to position [84, 0]
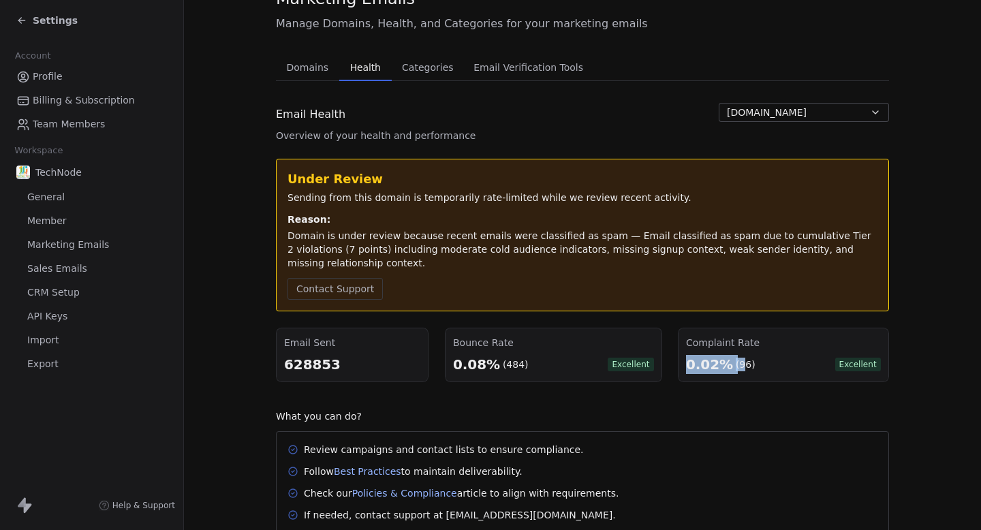
drag, startPoint x: 687, startPoint y: 365, endPoint x: 775, endPoint y: 365, distance: 88.6
click at [774, 365] on div "0.02% (96) Excellent" at bounding box center [783, 364] width 195 height 19
click at [775, 365] on div "0.02% (96) Excellent" at bounding box center [783, 364] width 195 height 19
drag, startPoint x: 335, startPoint y: 363, endPoint x: 241, endPoint y: 363, distance: 94.0
click at [242, 363] on section "Marketing Emails Manage Domains, Health, and Categories for your marketing emai…" at bounding box center [582, 260] width 797 height 634
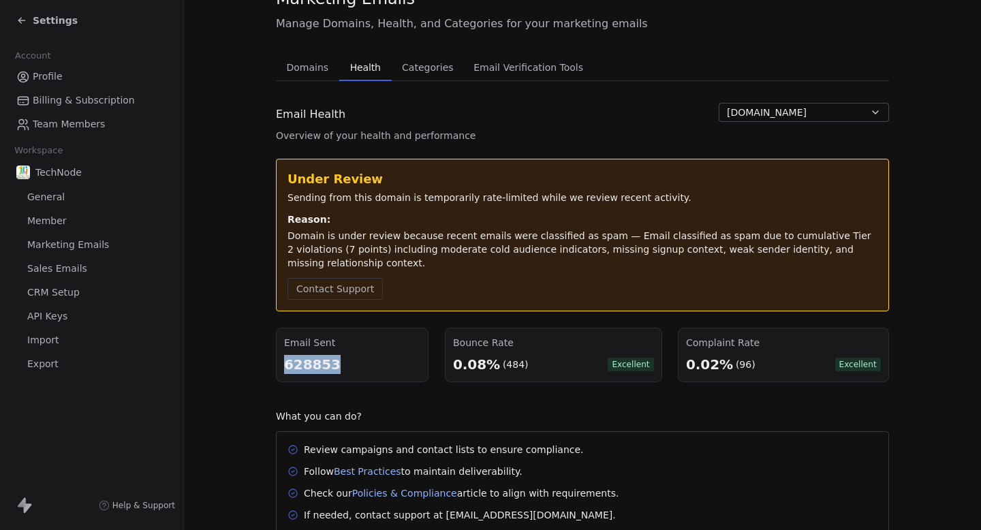
click at [307, 369] on div "628853" at bounding box center [352, 364] width 136 height 19
click at [40, 18] on span "Settings" at bounding box center [55, 21] width 45 height 14
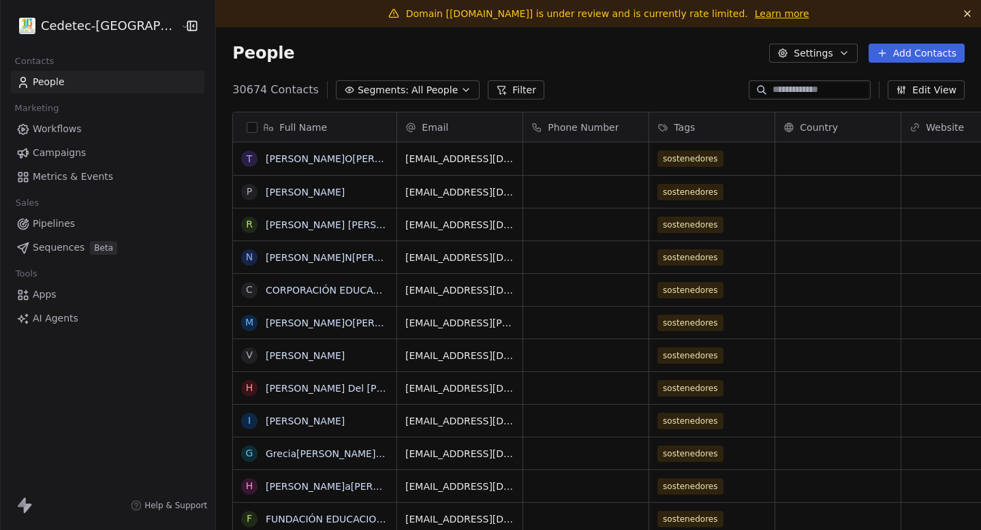
scroll to position [467, 797]
click at [63, 155] on span "Campaigns" at bounding box center [59, 153] width 53 height 14
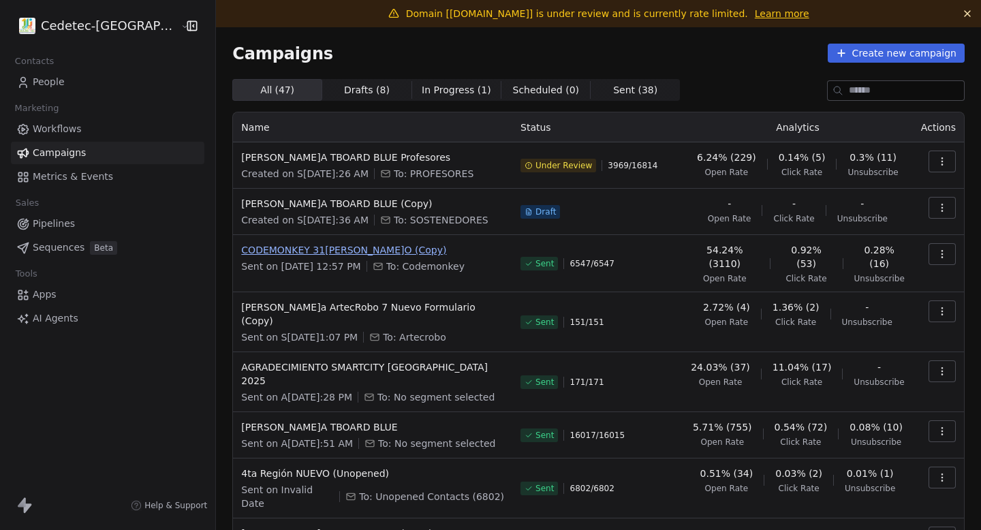
click at [309, 250] on span "CODEMONKEY 31[PERSON_NAME]O (Copy)" at bounding box center [372, 250] width 263 height 14
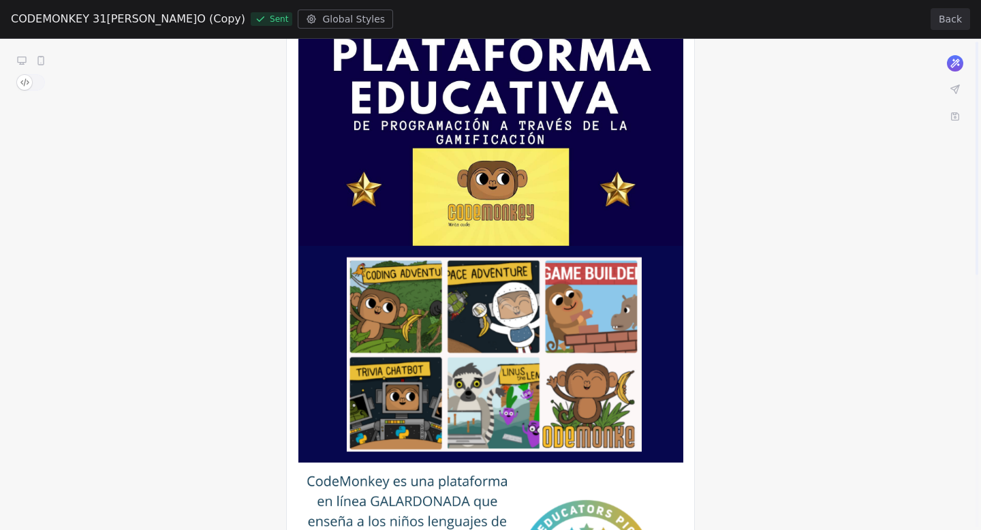
scroll to position [1, 0]
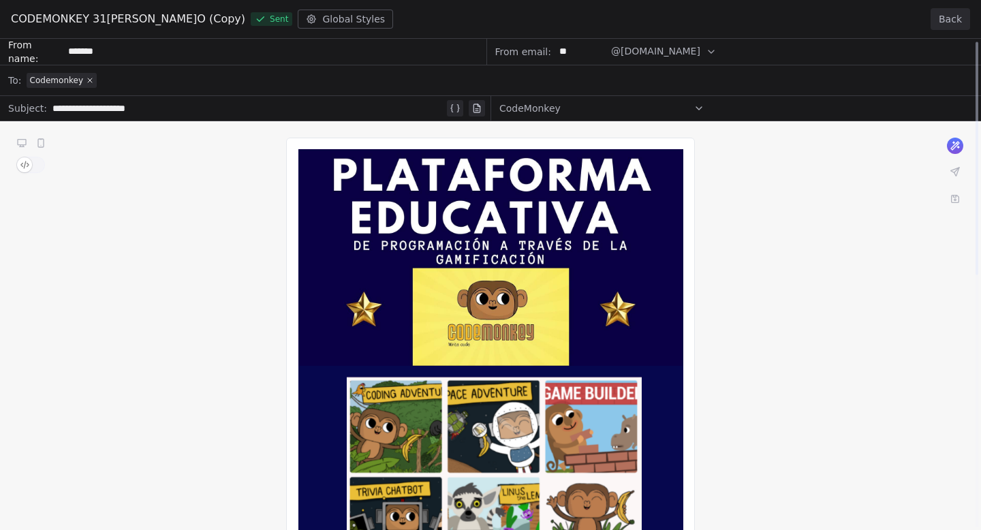
click at [954, 20] on button "Back" at bounding box center [951, 19] width 40 height 22
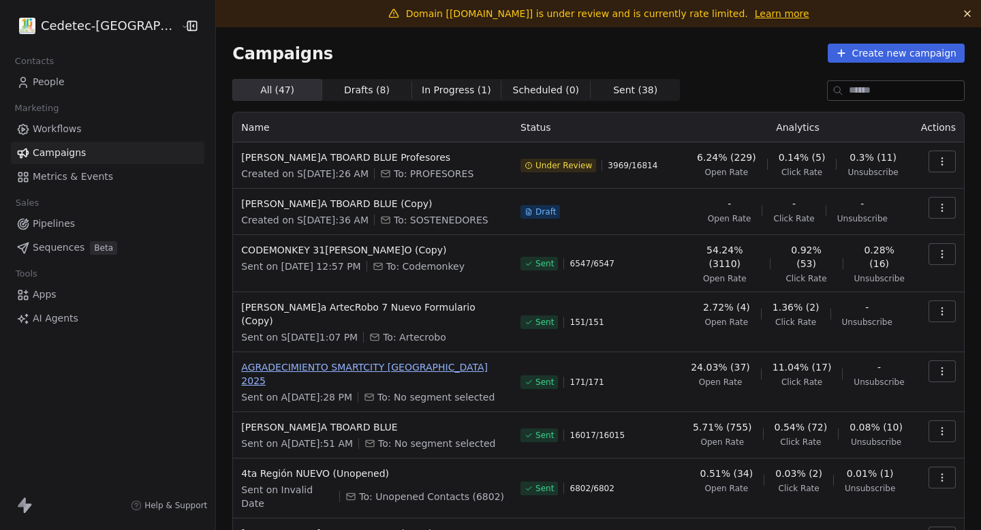
click at [343, 360] on span "AGRADECIMIENTO SMARTCITY [GEOGRAPHIC_DATA] 2025" at bounding box center [372, 373] width 263 height 27
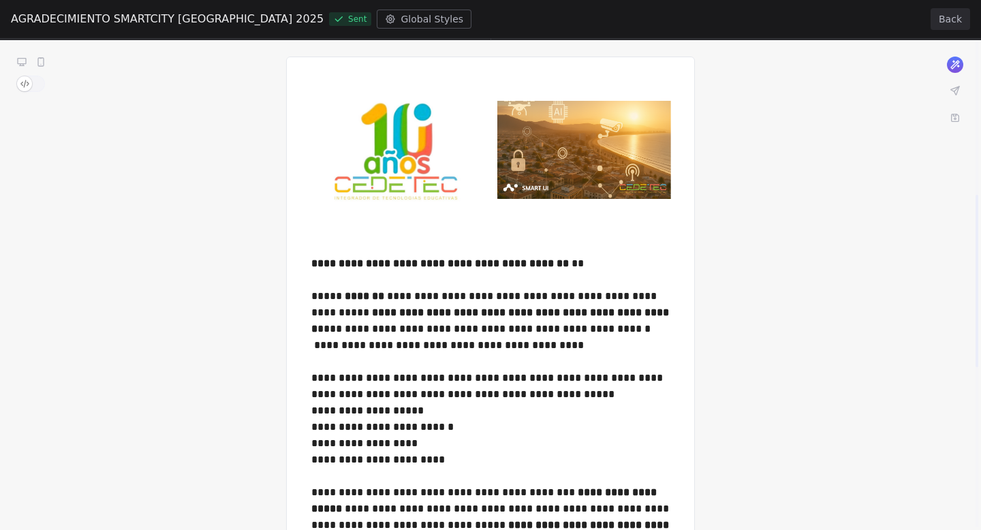
scroll to position [0, 0]
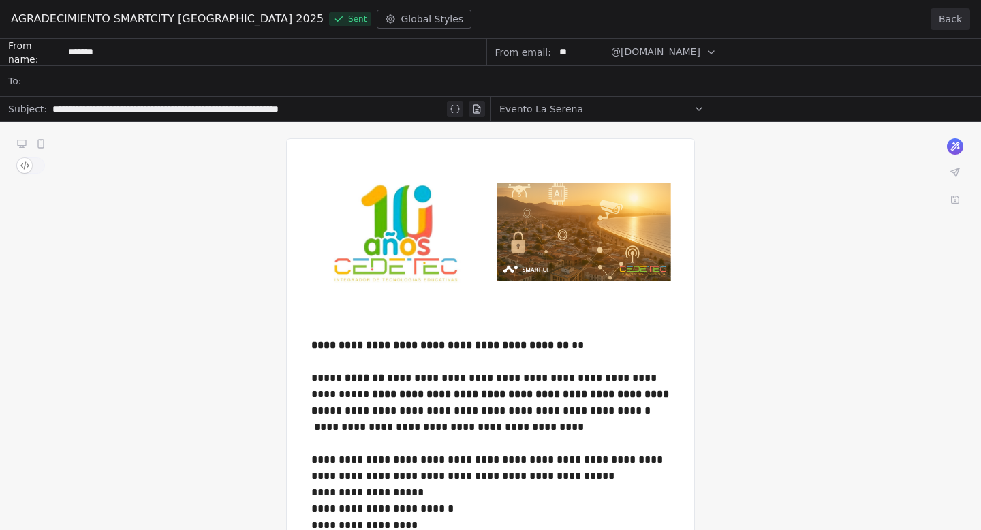
click at [953, 21] on button "Back" at bounding box center [951, 19] width 40 height 22
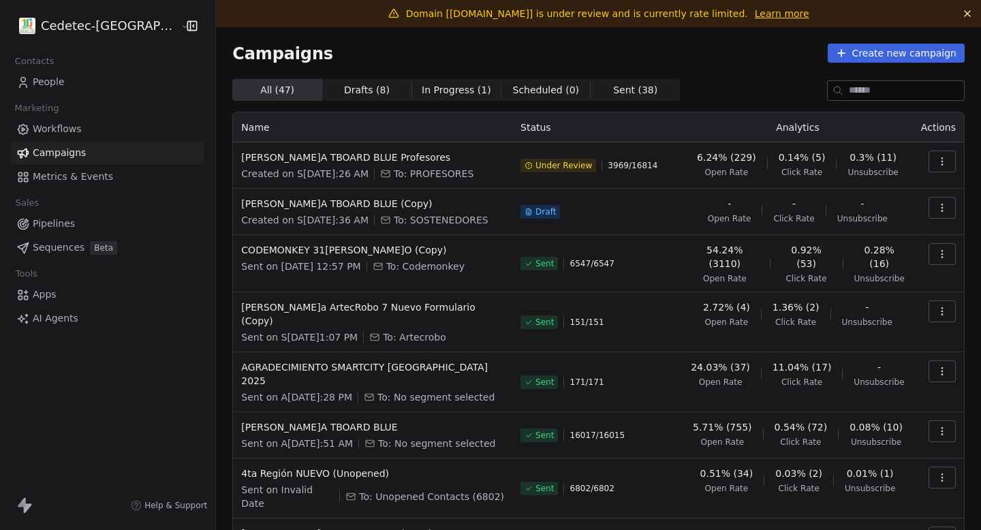
scroll to position [134, 0]
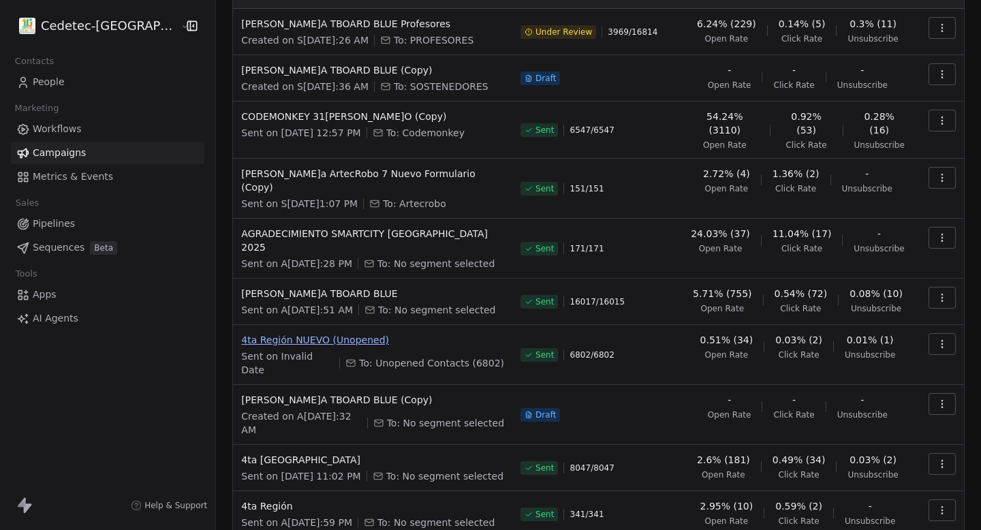
click at [274, 333] on span "4ta Región NUEVO (Unopened)" at bounding box center [372, 340] width 263 height 14
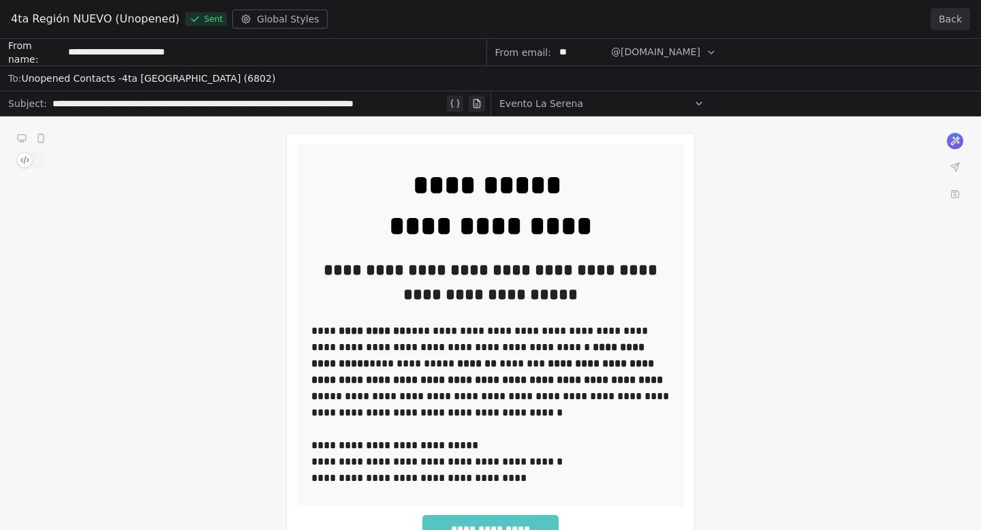
scroll to position [176, 0]
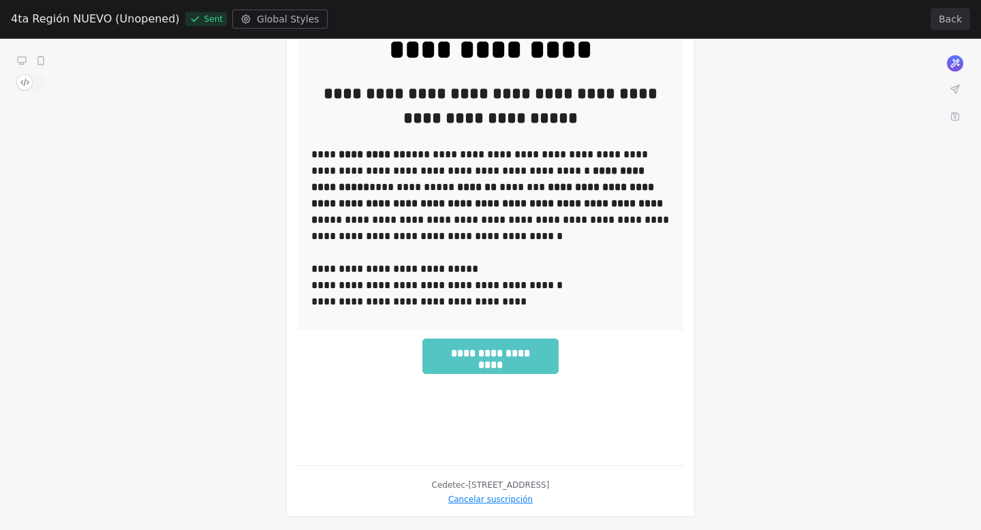
click at [955, 10] on button "Back" at bounding box center [951, 19] width 40 height 22
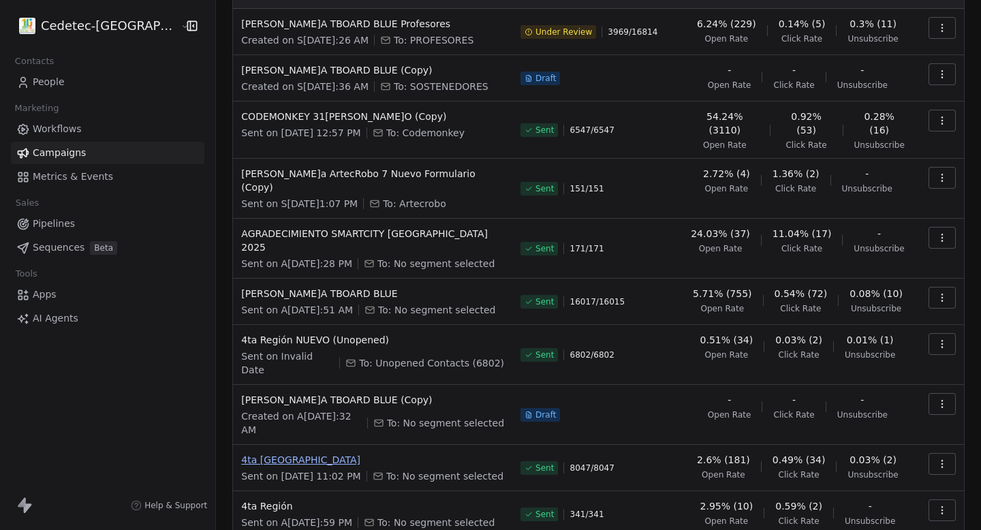
click at [279, 453] on span "4ta [GEOGRAPHIC_DATA]" at bounding box center [372, 460] width 263 height 14
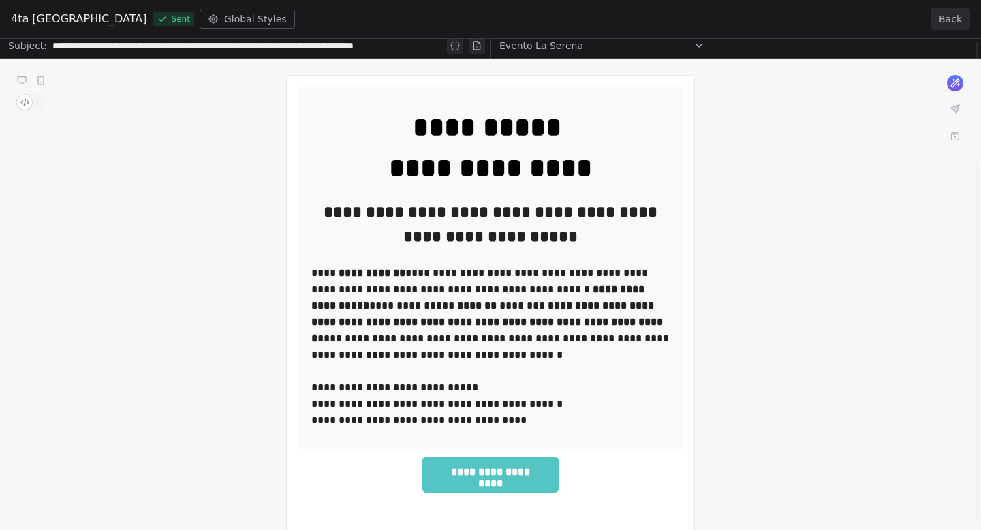
scroll to position [187, 0]
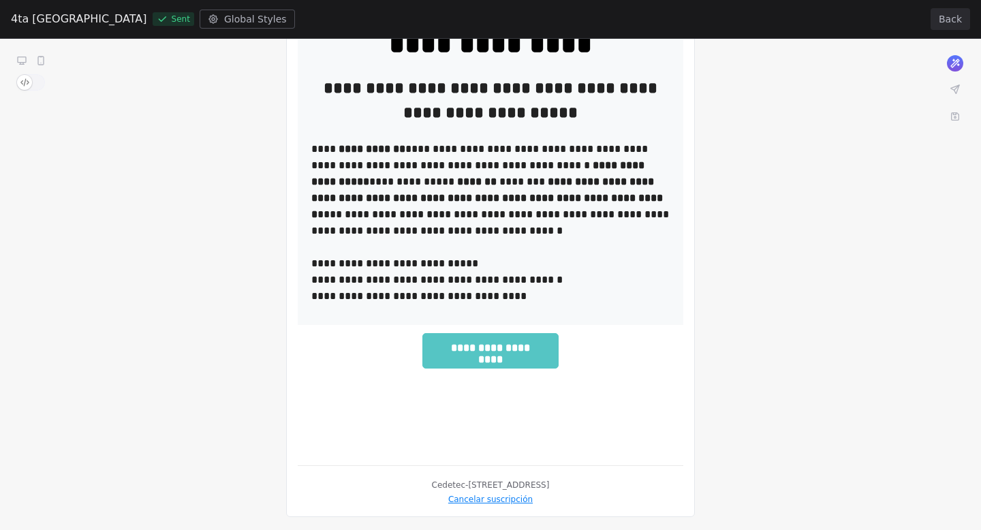
click at [940, 27] on button "Back" at bounding box center [951, 19] width 40 height 22
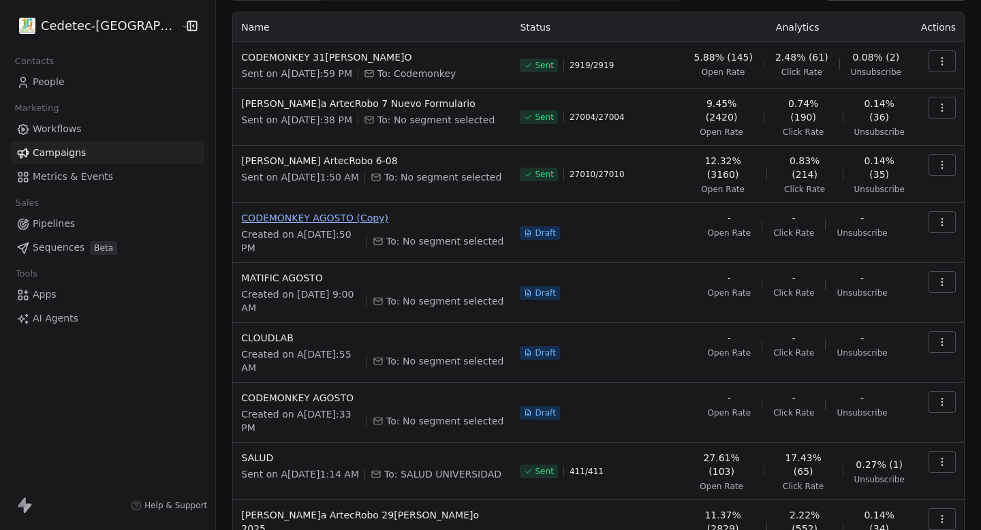
scroll to position [94, 0]
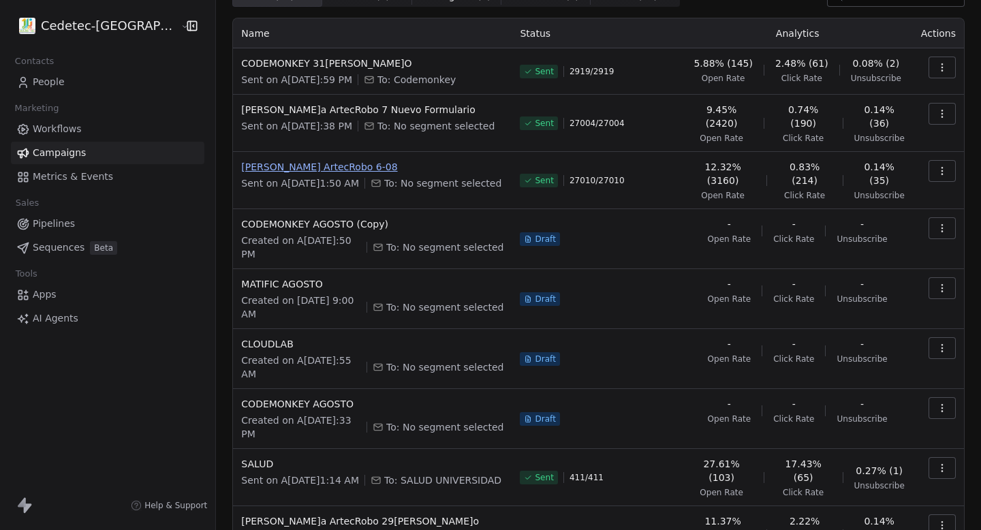
click at [274, 160] on span "[PERSON_NAME] ArtecRobo 6-08" at bounding box center [372, 167] width 262 height 14
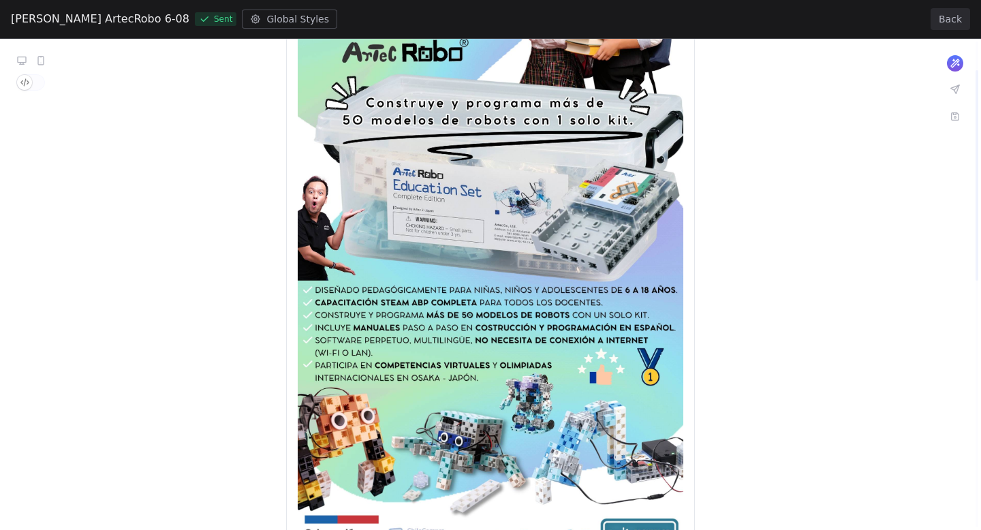
scroll to position [0, 0]
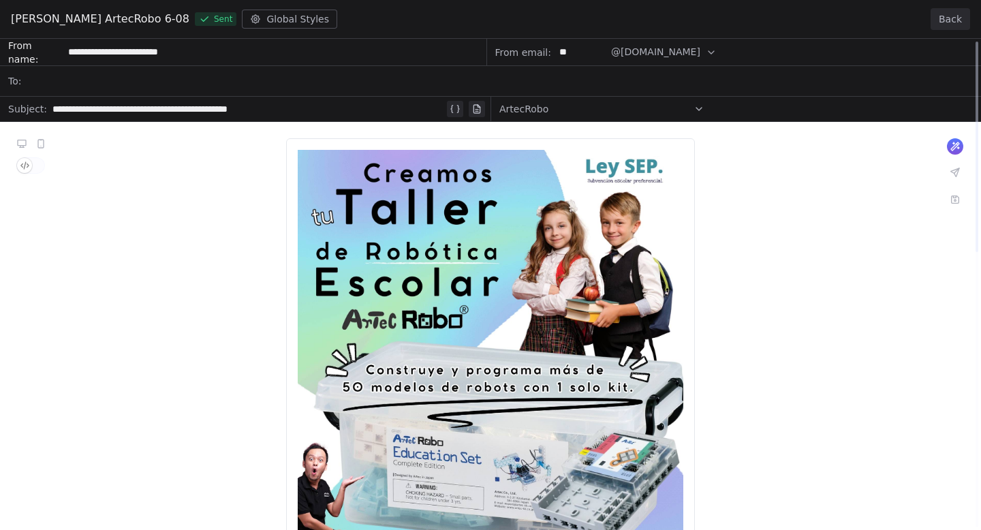
click at [952, 31] on div "[PERSON_NAME]a ArtecRobo 6-08 Sent Global Styles Back" at bounding box center [490, 19] width 981 height 39
click at [951, 13] on button "Back" at bounding box center [951, 19] width 40 height 22
